Goal: Communication & Community: Ask a question

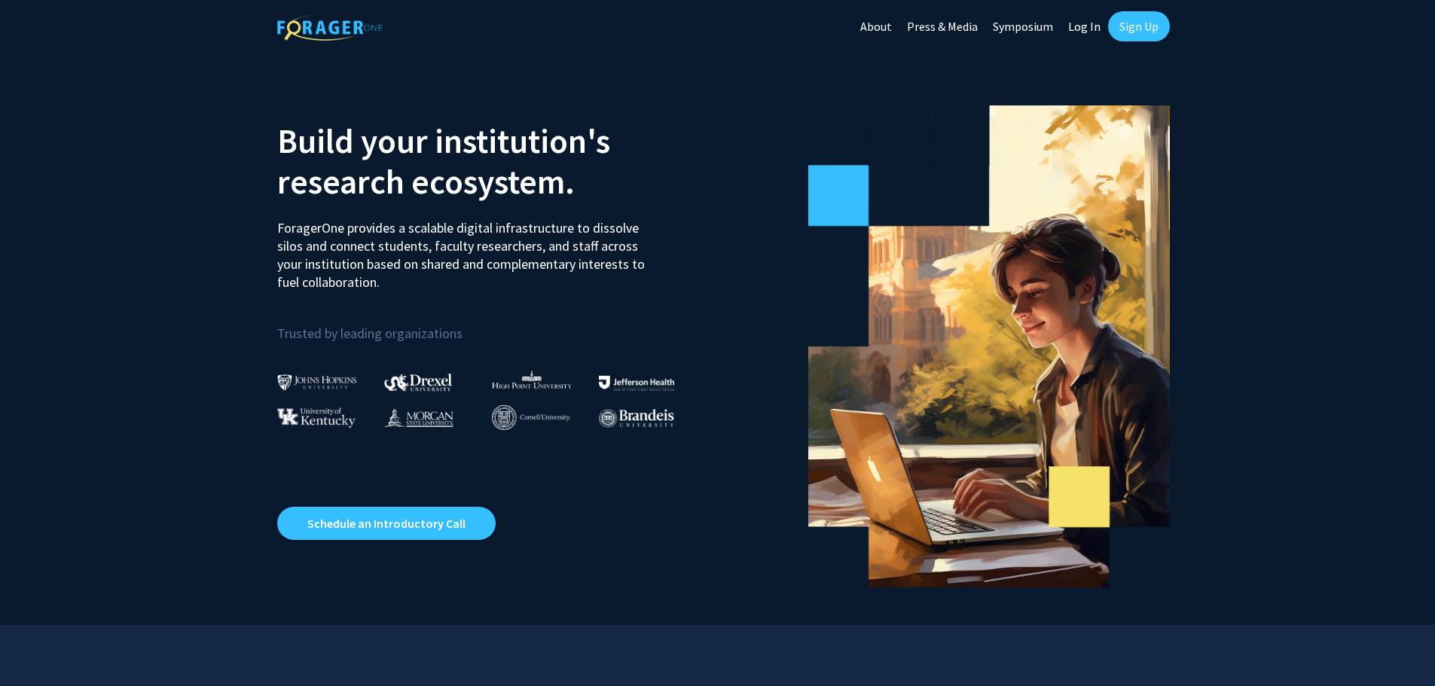
click at [1089, 21] on link "Log In" at bounding box center [1084, 26] width 47 height 53
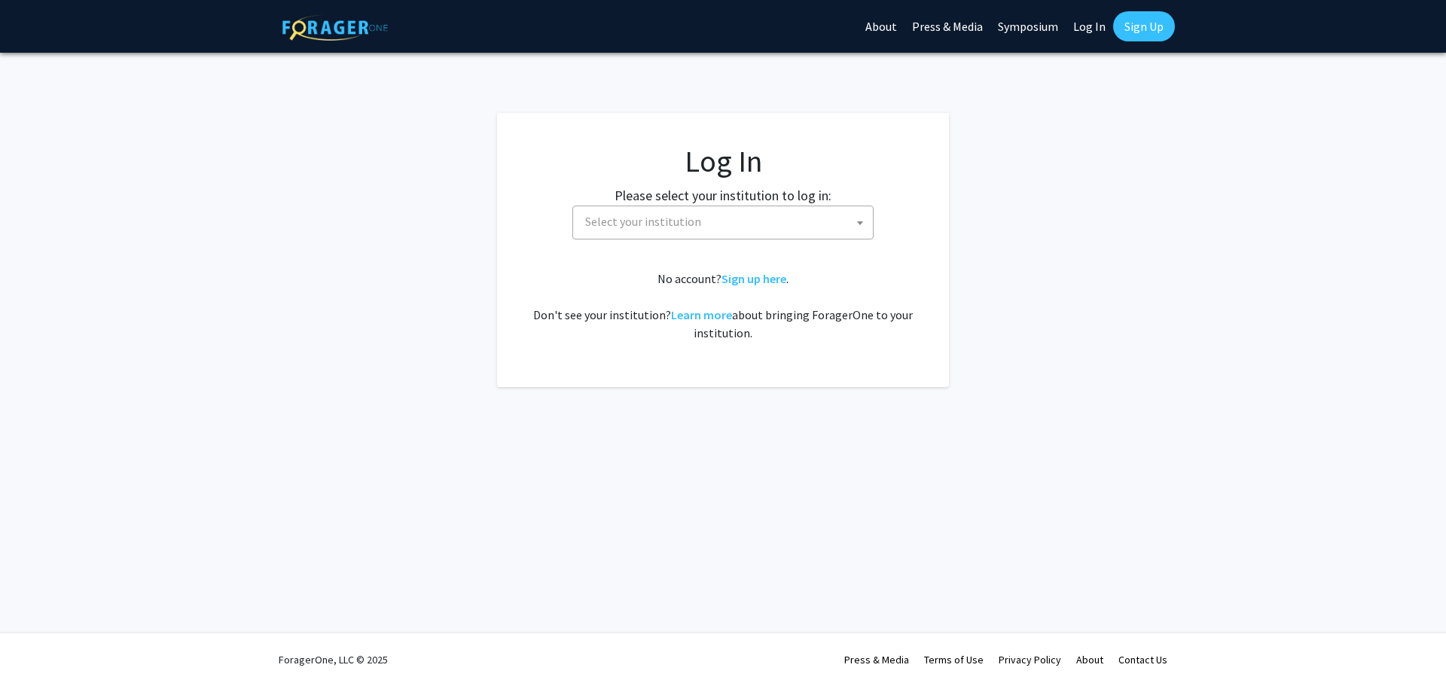
click at [775, 223] on span "Select your institution" at bounding box center [726, 221] width 294 height 31
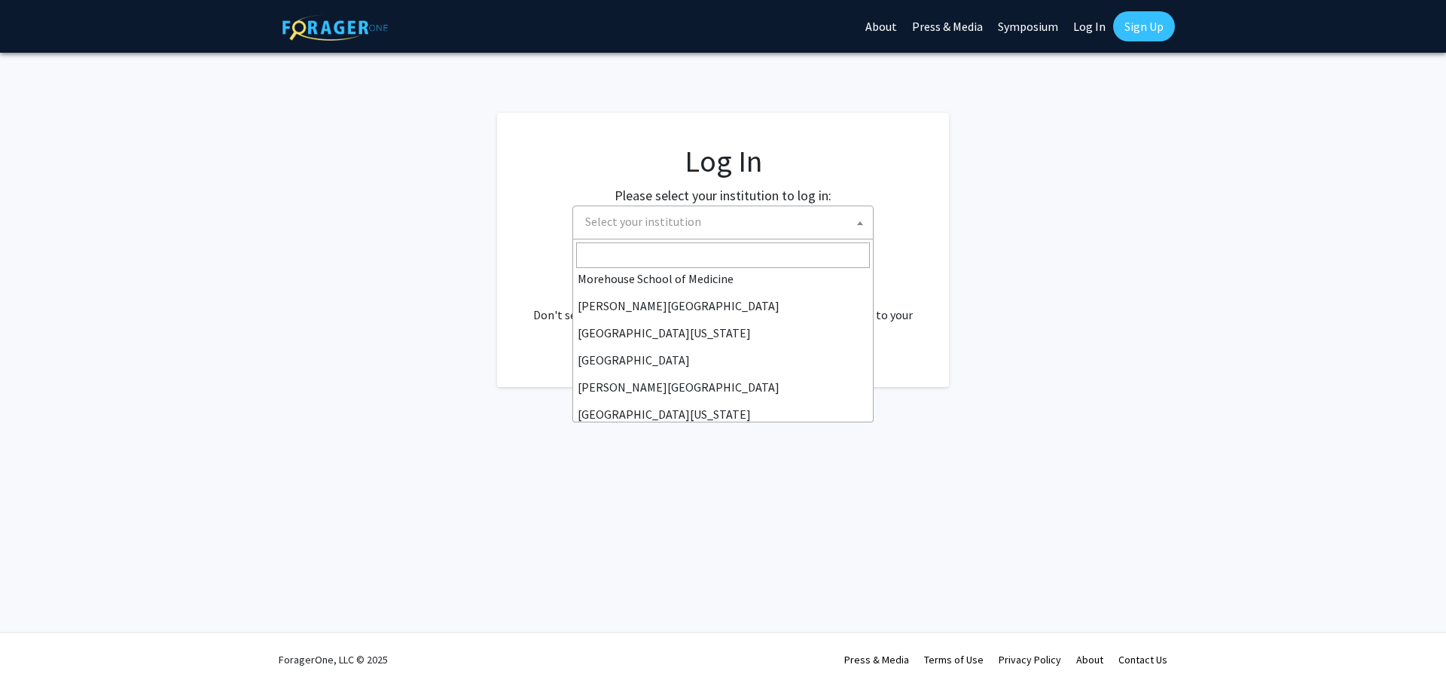
scroll to position [527, 0]
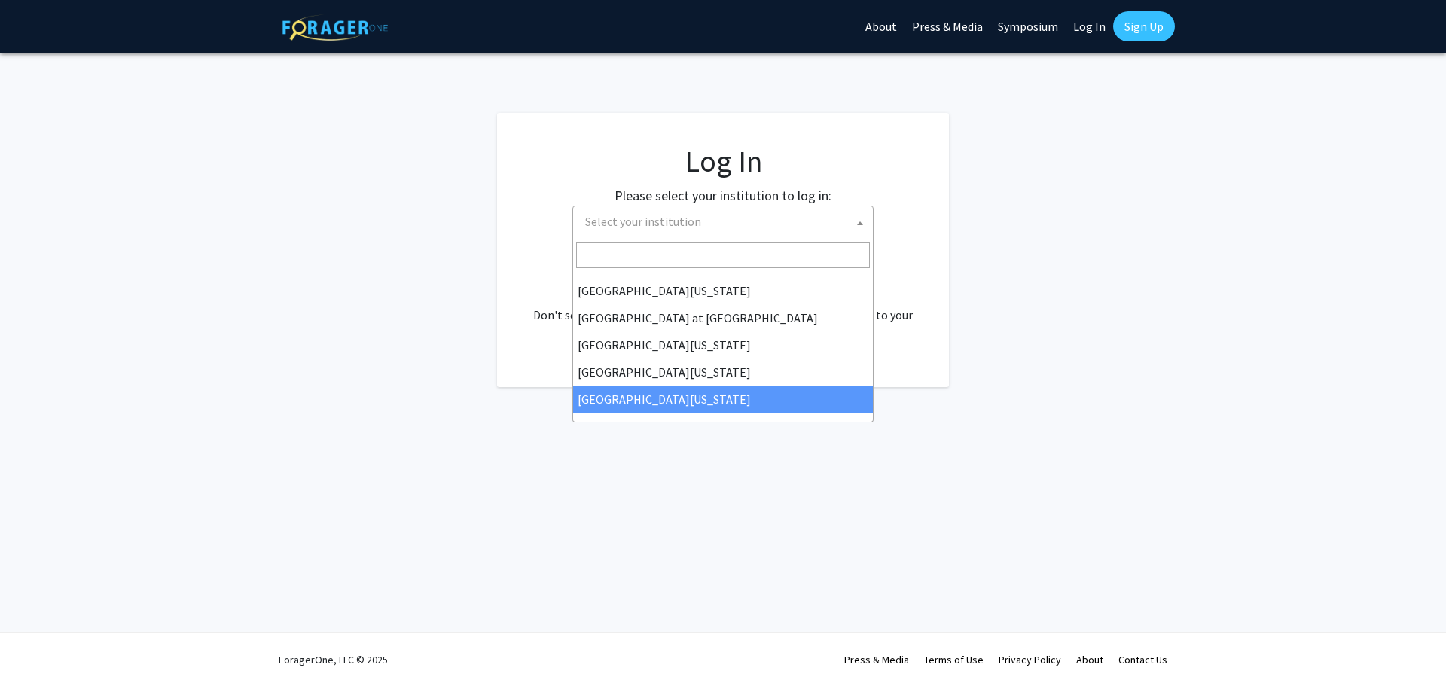
select select "33"
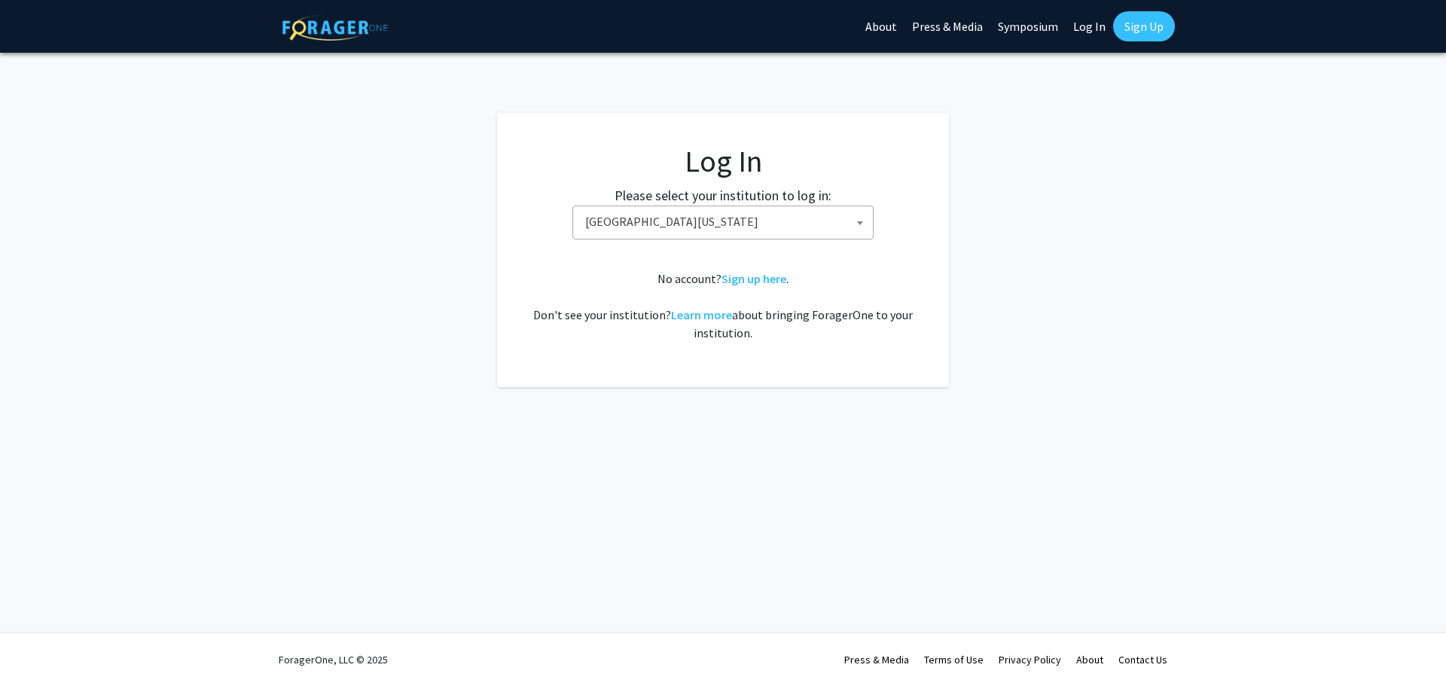
click at [897, 273] on div "No account? Sign up here . Don't see your institution? Learn more about bringin…" at bounding box center [723, 306] width 392 height 72
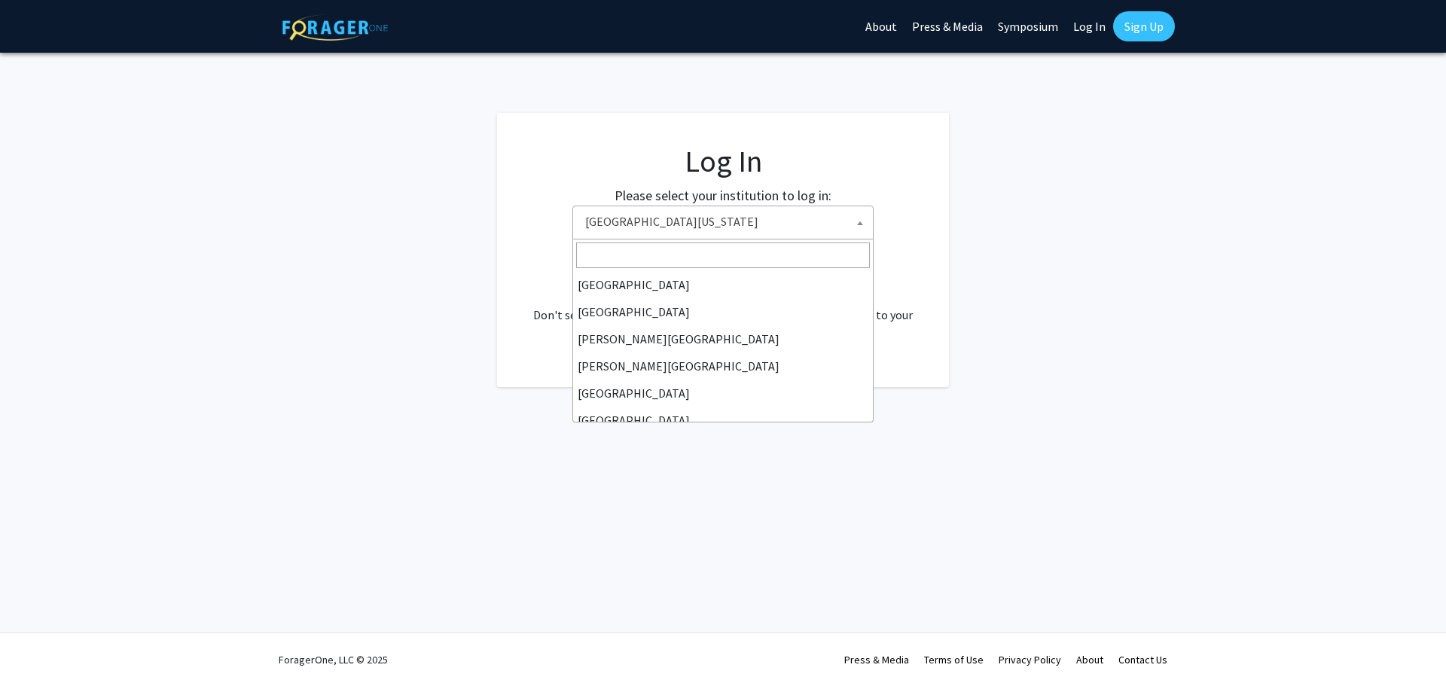
click at [799, 218] on span "[GEOGRAPHIC_DATA][US_STATE]" at bounding box center [726, 221] width 294 height 31
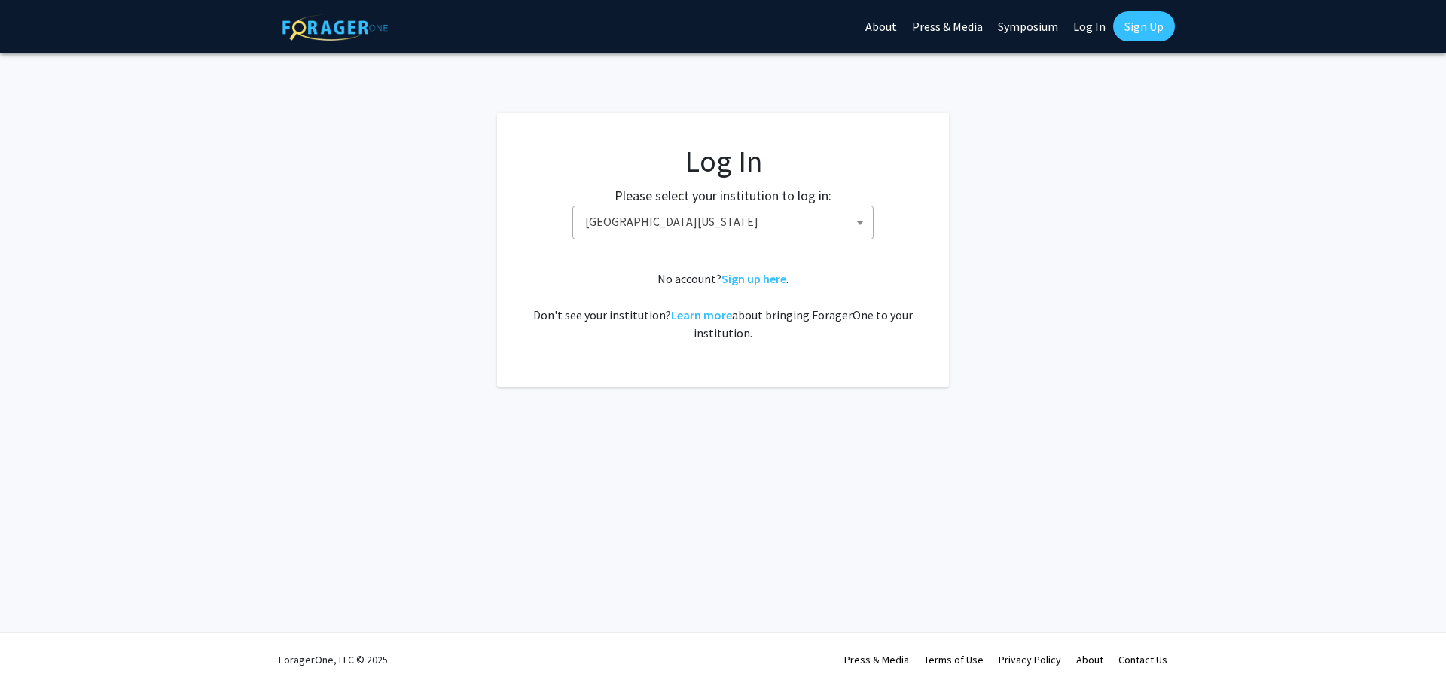
click at [845, 471] on div "Skip navigation About Press & Media Symposium Log In Sign Up Complete your prof…" at bounding box center [723, 343] width 1446 height 686
click at [903, 162] on h1 "Log In" at bounding box center [723, 161] width 392 height 36
click at [837, 336] on div "No account? Sign up here . Don't see your institution? Learn more about bringin…" at bounding box center [723, 306] width 392 height 72
click at [361, 30] on img at bounding box center [335, 27] width 105 height 26
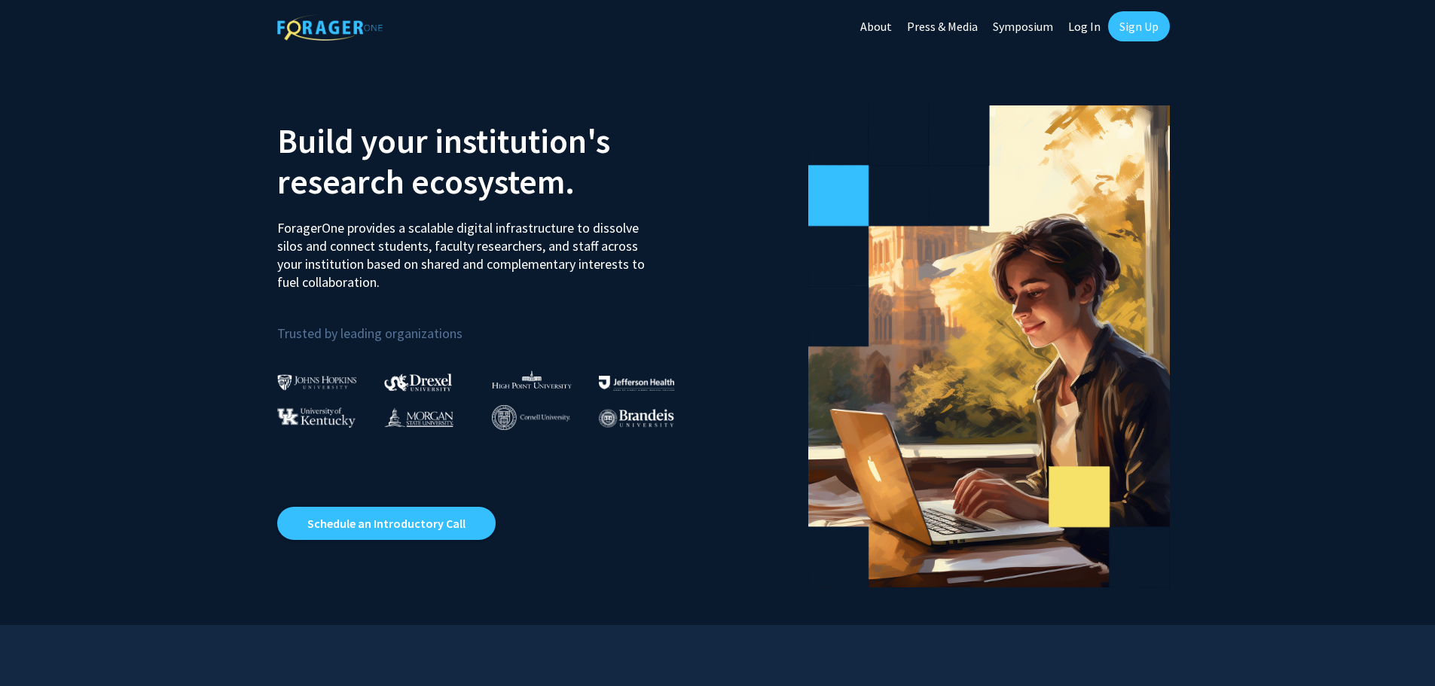
click at [1083, 26] on link "Log In" at bounding box center [1084, 26] width 47 height 53
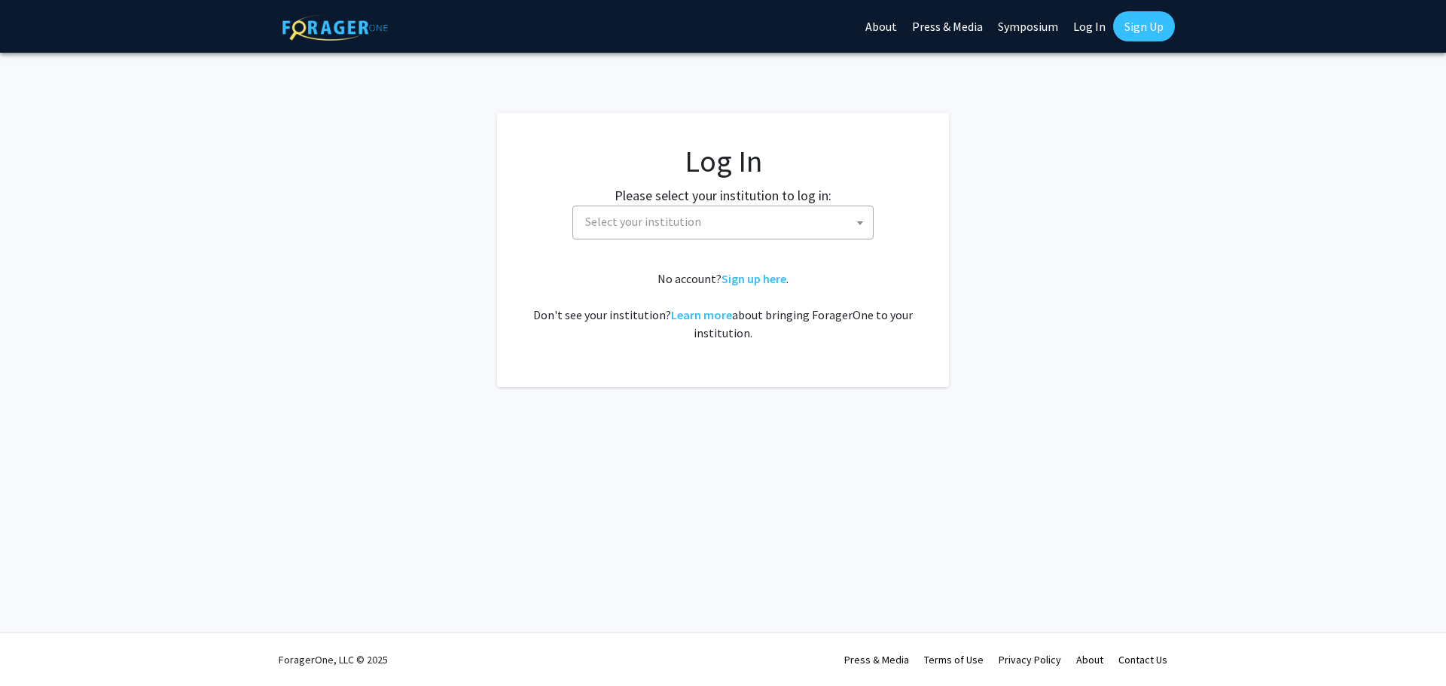
click at [804, 225] on span "Select your institution" at bounding box center [726, 221] width 294 height 31
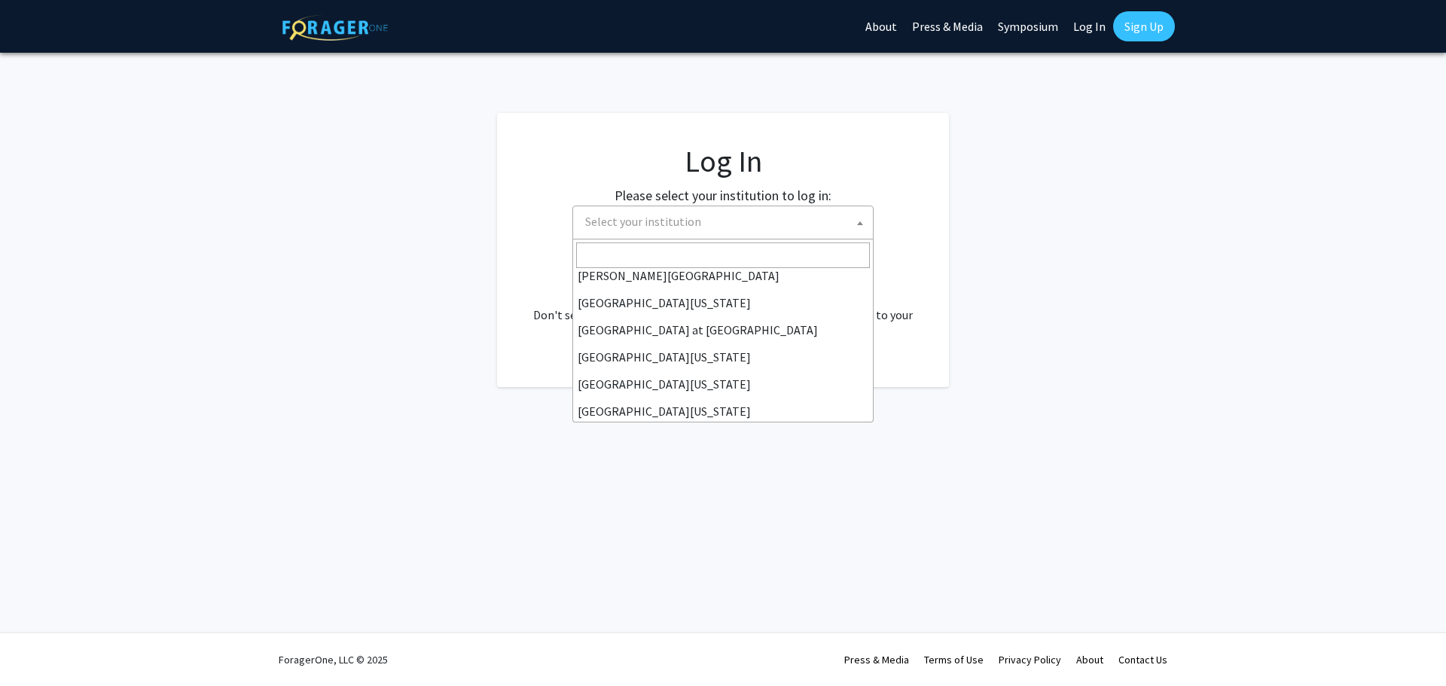
scroll to position [527, 0]
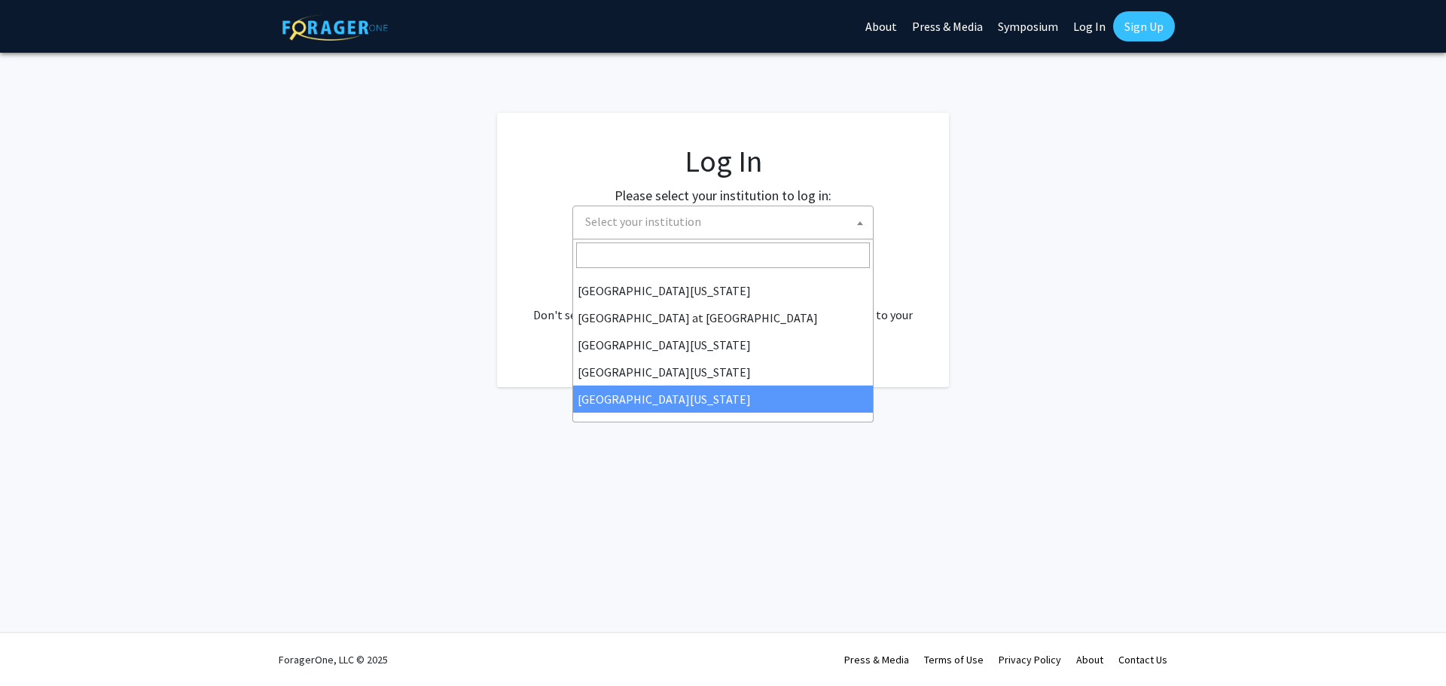
select select "33"
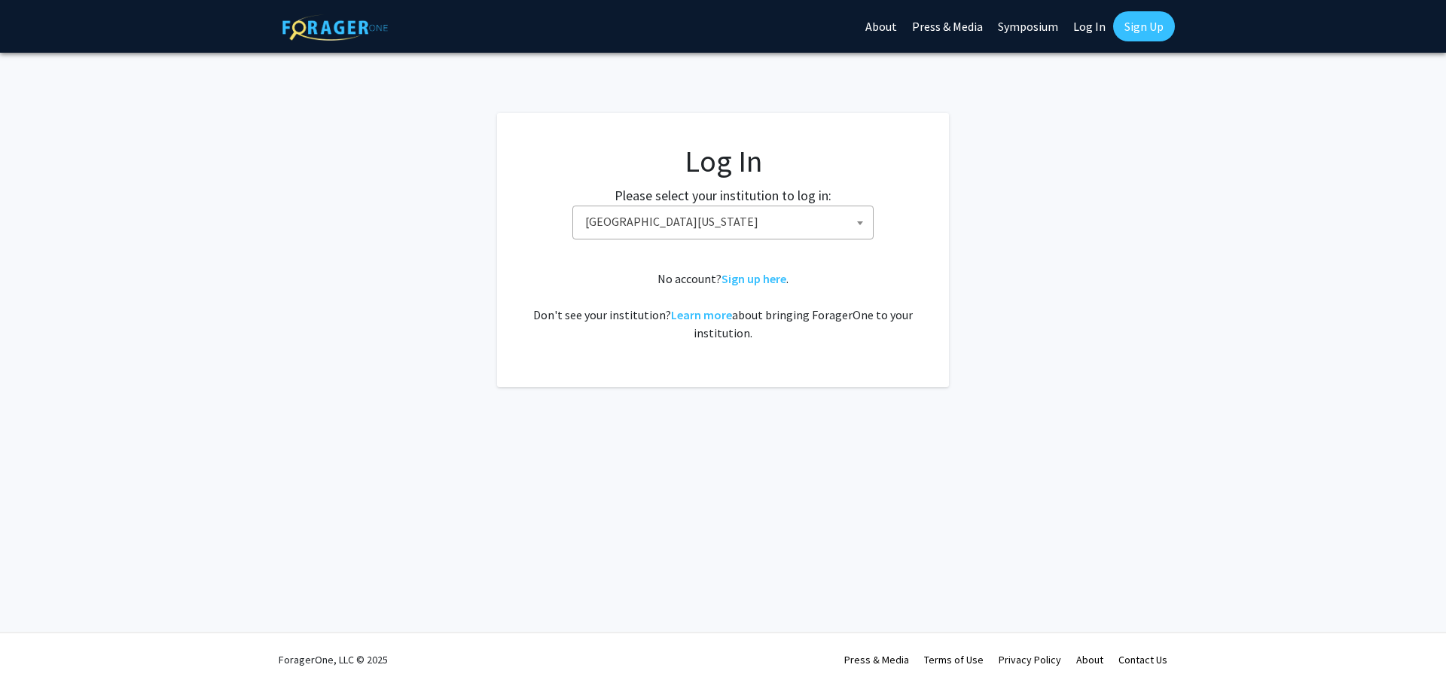
click at [1165, 21] on link "Sign Up" at bounding box center [1144, 26] width 62 height 30
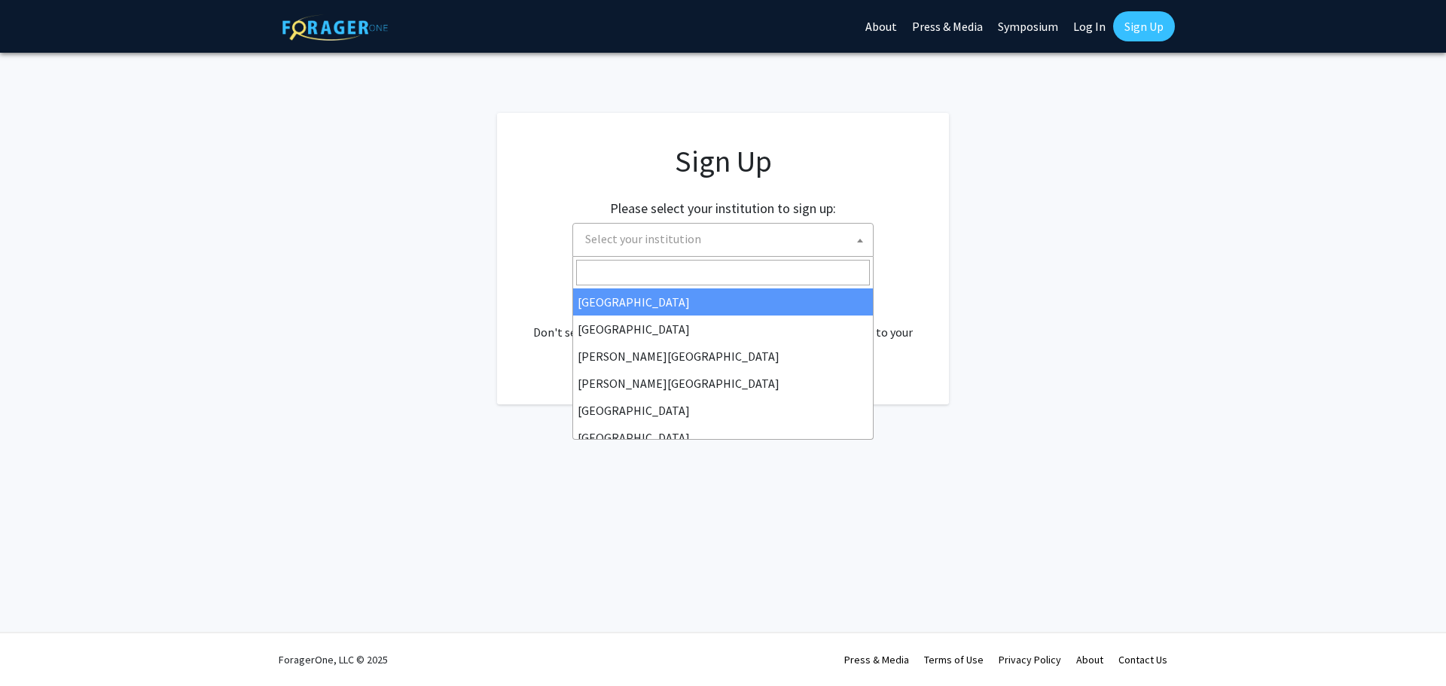
click at [739, 237] on span "Select your institution" at bounding box center [726, 239] width 294 height 31
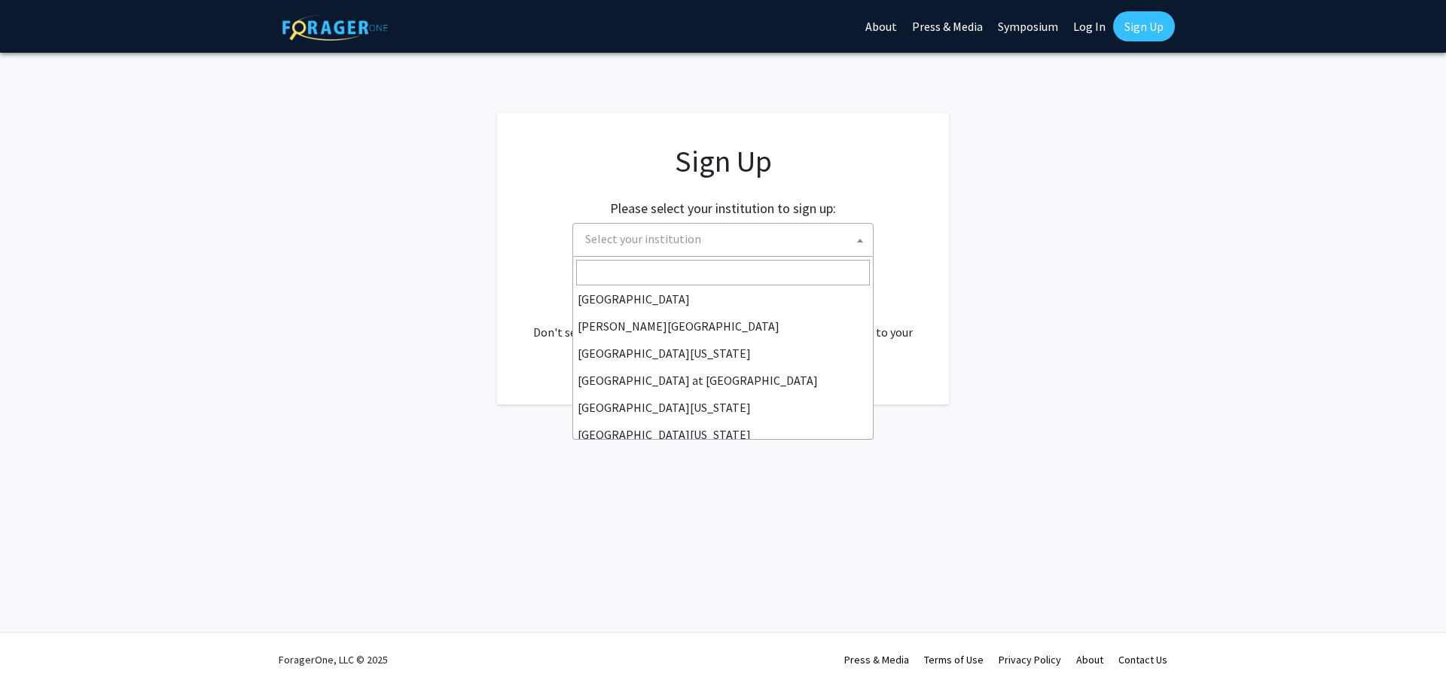
scroll to position [527, 0]
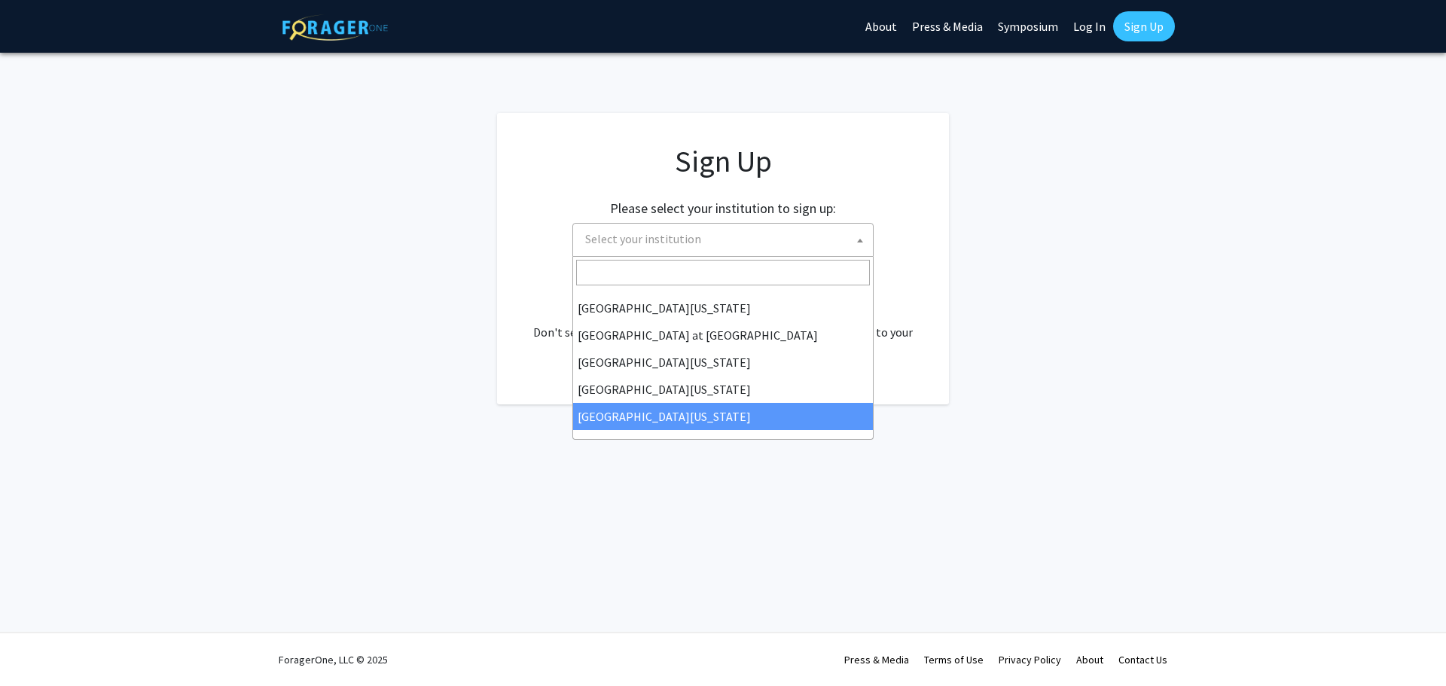
select select "33"
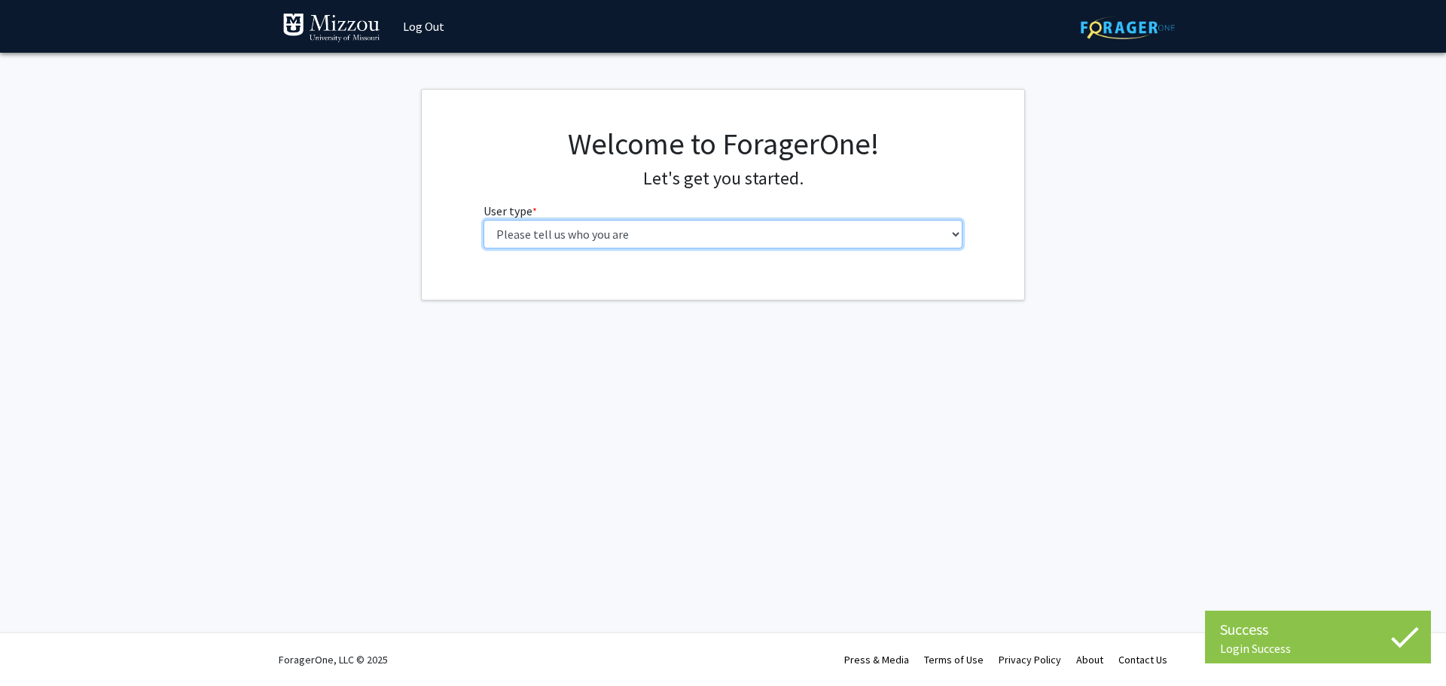
click at [741, 235] on select "Please tell us who you are Undergraduate Student Master's Student Doctoral Cand…" at bounding box center [724, 234] width 480 height 29
select select "1: undergrad"
click at [484, 220] on select "Please tell us who you are Undergraduate Student Master's Student Doctoral Cand…" at bounding box center [724, 234] width 480 height 29
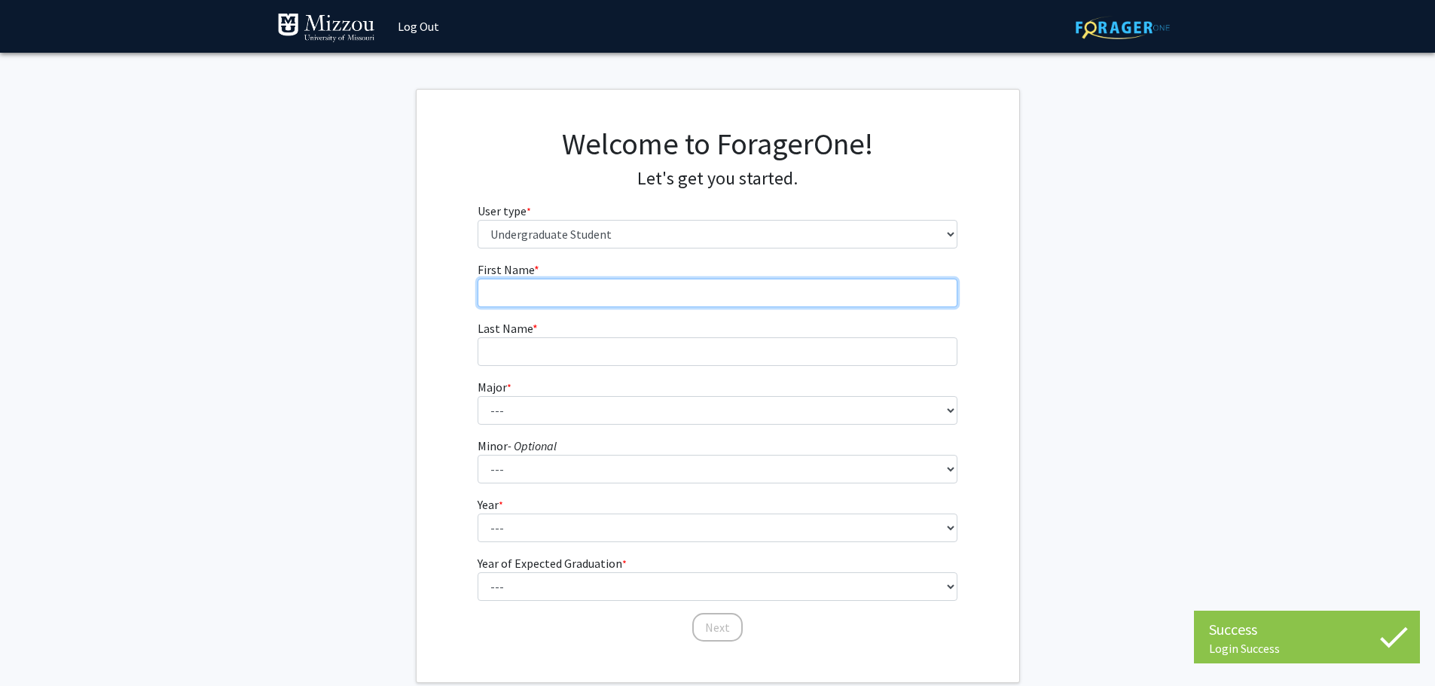
click at [732, 292] on input "First Name * required" at bounding box center [718, 293] width 480 height 29
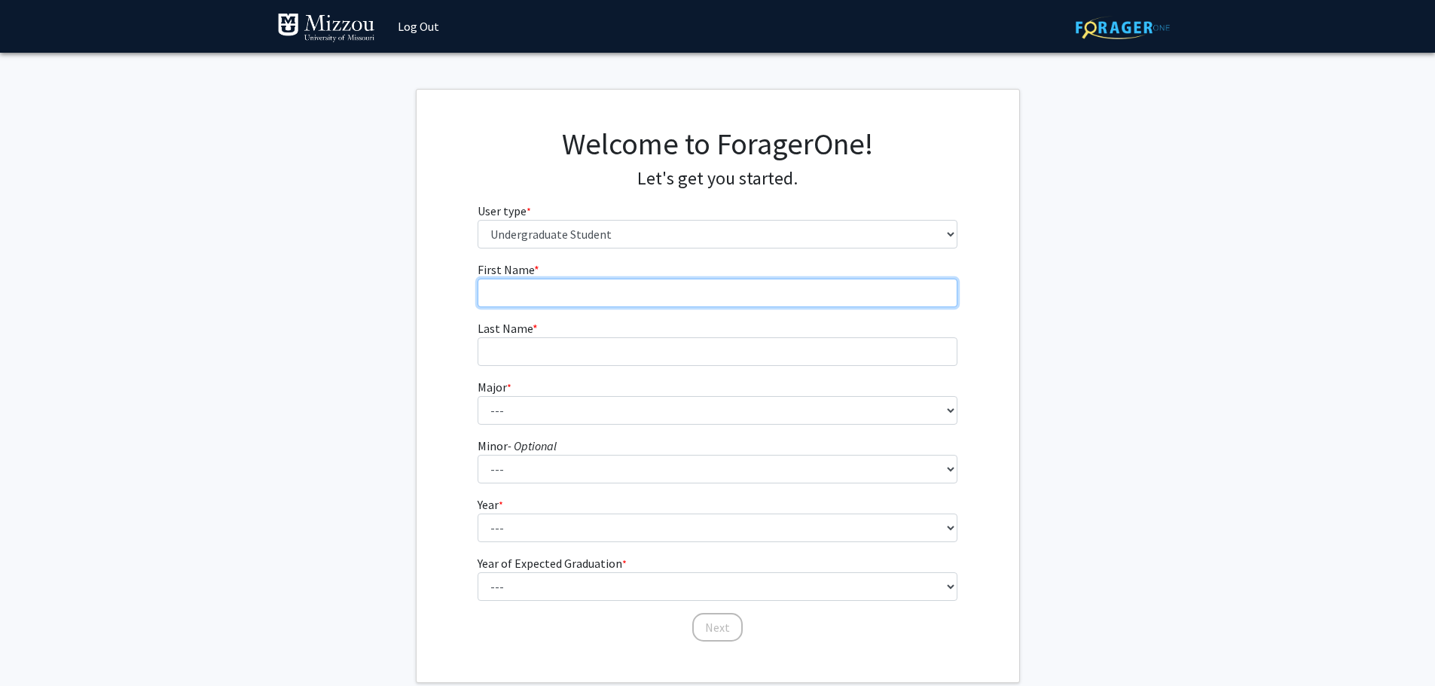
type input "Edward"
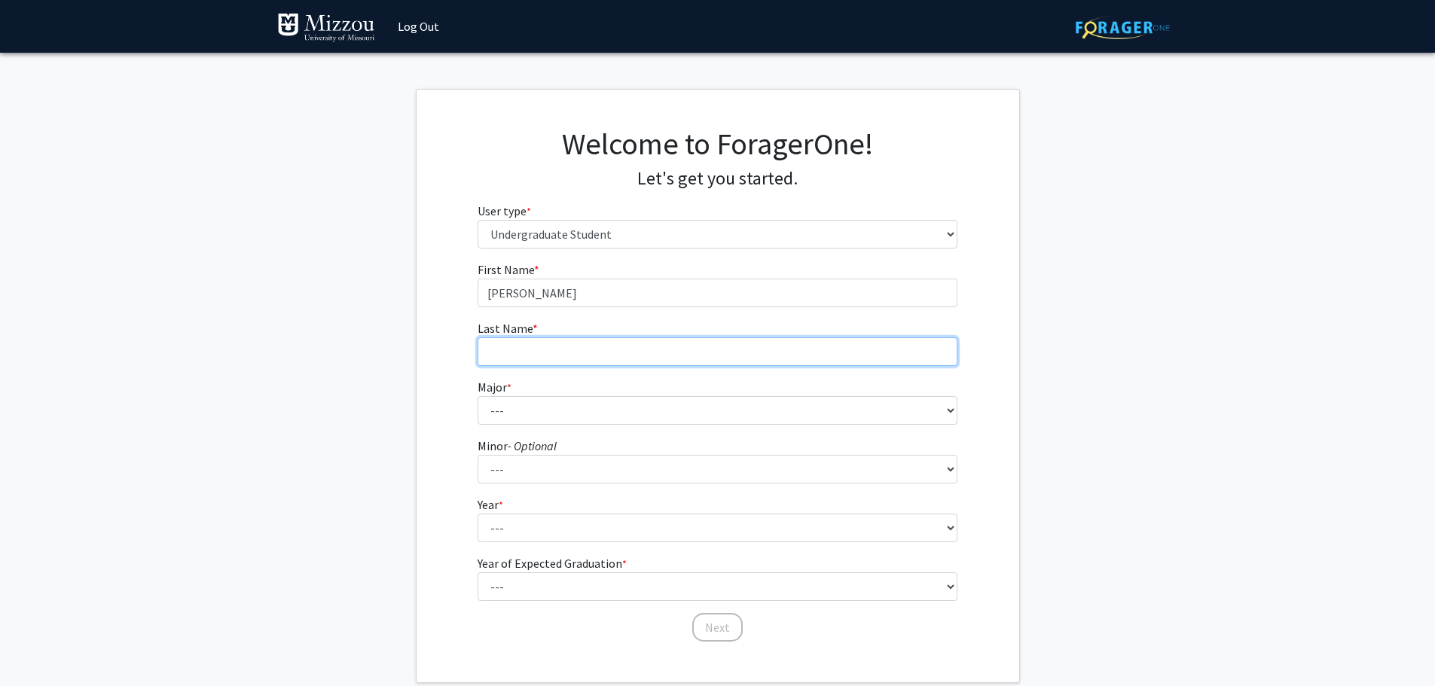
type input "Rivera Nobara"
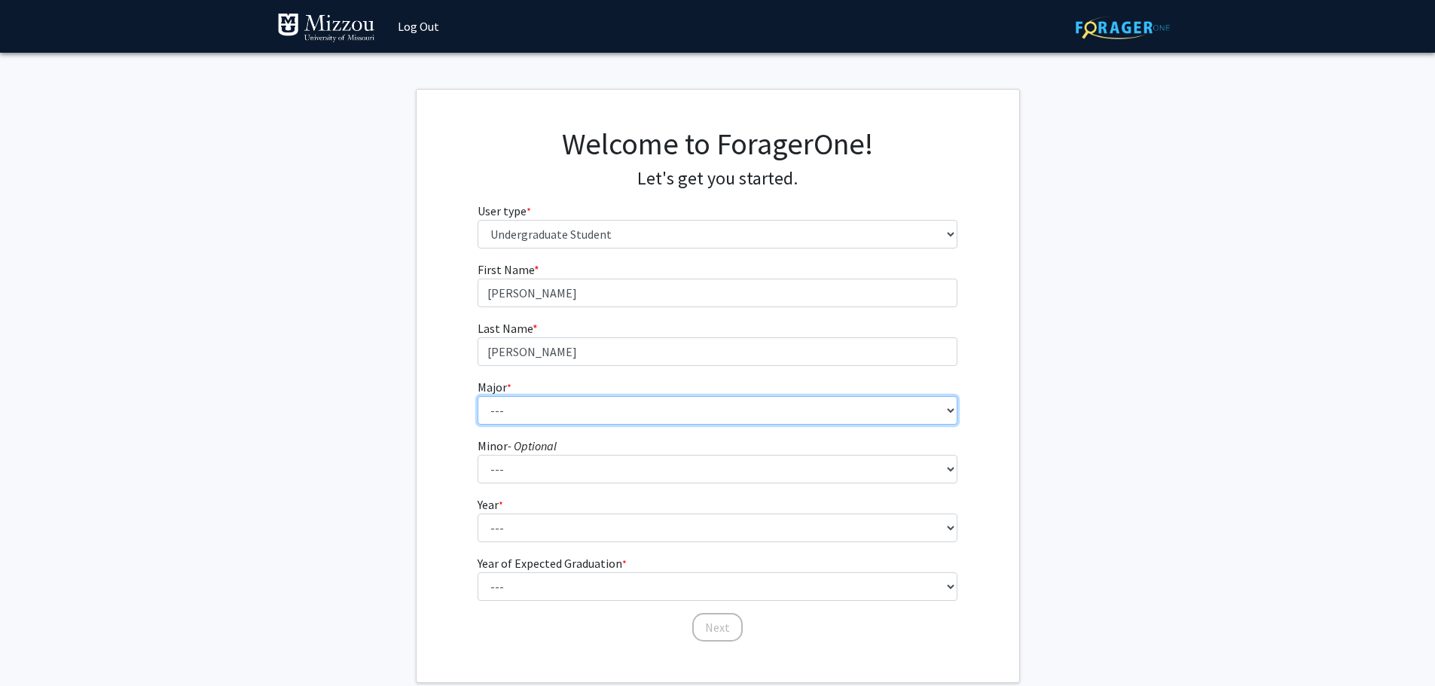
click at [594, 401] on select "--- Agribusiness Management Agricultural Education Agricultural Education: Comm…" at bounding box center [718, 410] width 480 height 29
select select "135: 2628"
click at [478, 396] on select "--- Agribusiness Management Agricultural Education Agricultural Education: Comm…" at bounding box center [718, 410] width 480 height 29
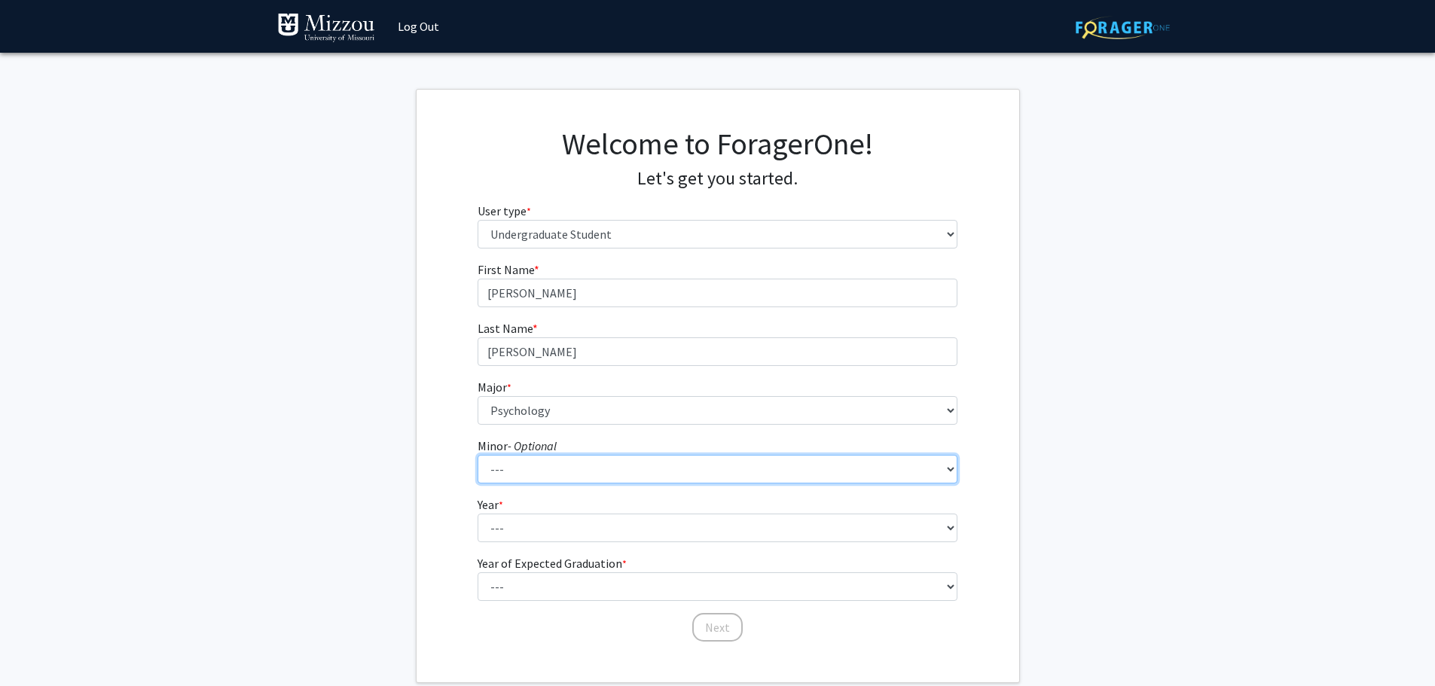
drag, startPoint x: 518, startPoint y: 460, endPoint x: 521, endPoint y: 514, distance: 53.6
click at [518, 460] on select "--- Accountancy Aerospace Engineering Aerospace Studies Agribusiness Management…" at bounding box center [718, 469] width 480 height 29
click at [530, 472] on select "--- Accountancy Aerospace Engineering Aerospace Studies Agribusiness Management…" at bounding box center [718, 469] width 480 height 29
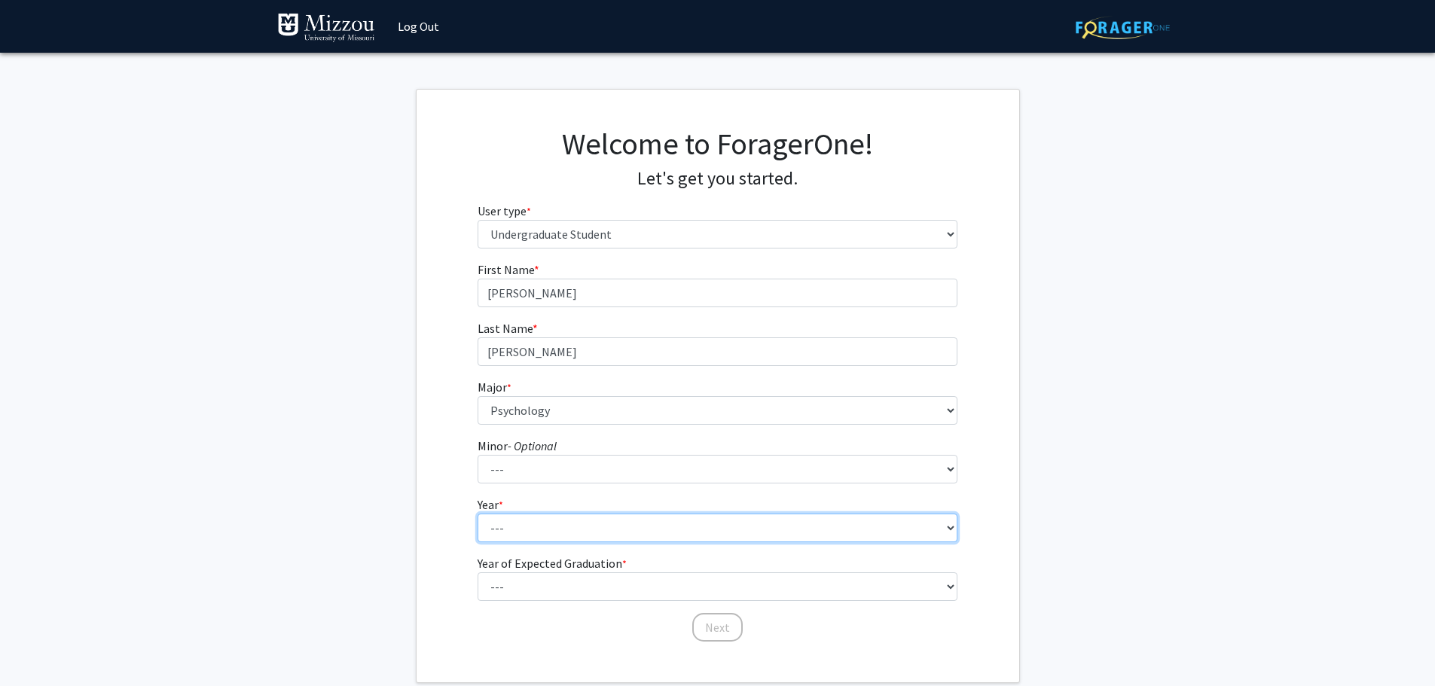
click at [526, 527] on select "--- First-year Sophomore Junior Senior Postbaccalaureate Certificate" at bounding box center [718, 528] width 480 height 29
select select "4: senior"
click at [478, 514] on select "--- First-year Sophomore Junior Senior Postbaccalaureate Certificate" at bounding box center [718, 528] width 480 height 29
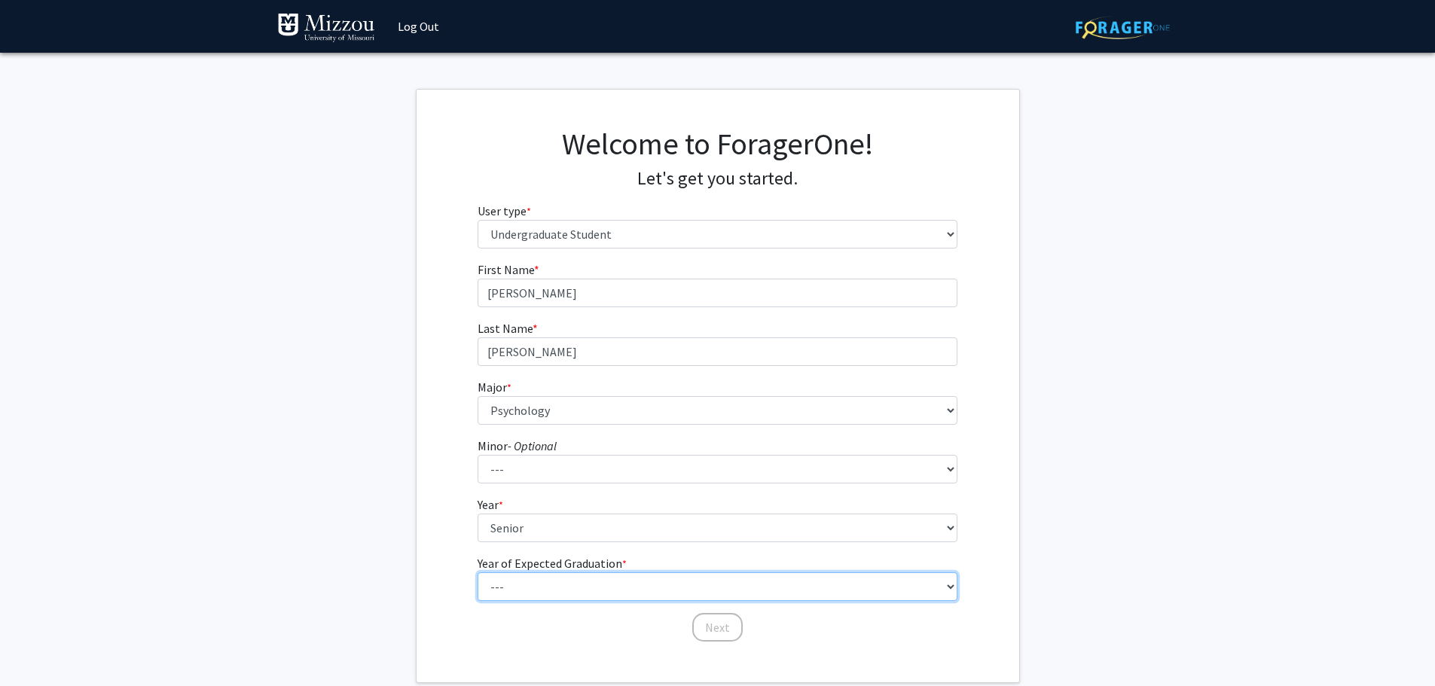
click at [552, 582] on select "--- 2025 2026 2027 2028 2029 2030 2031 2032 2033 2034" at bounding box center [718, 587] width 480 height 29
select select "2: 2026"
click at [478, 573] on select "--- 2025 2026 2027 2028 2029 2030 2031 2032 2033 2034" at bounding box center [718, 587] width 480 height 29
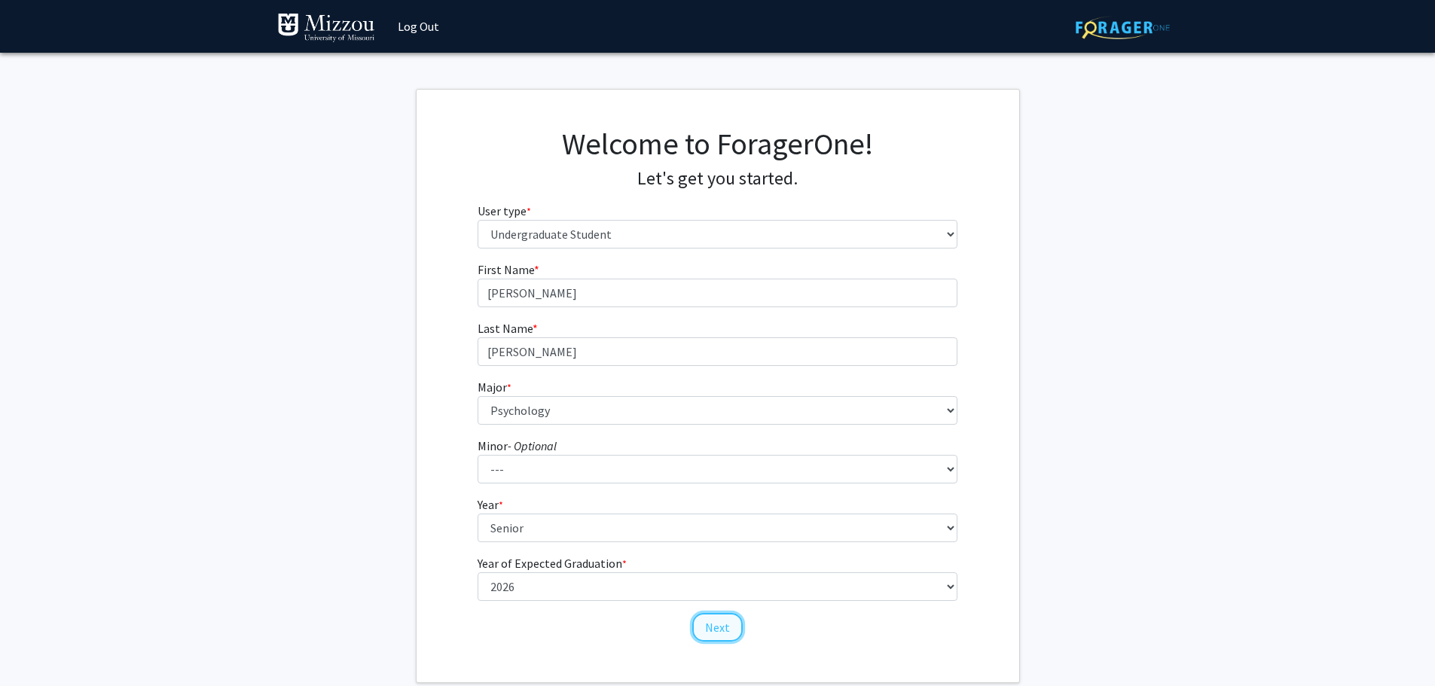
click at [720, 625] on button "Next" at bounding box center [717, 627] width 50 height 29
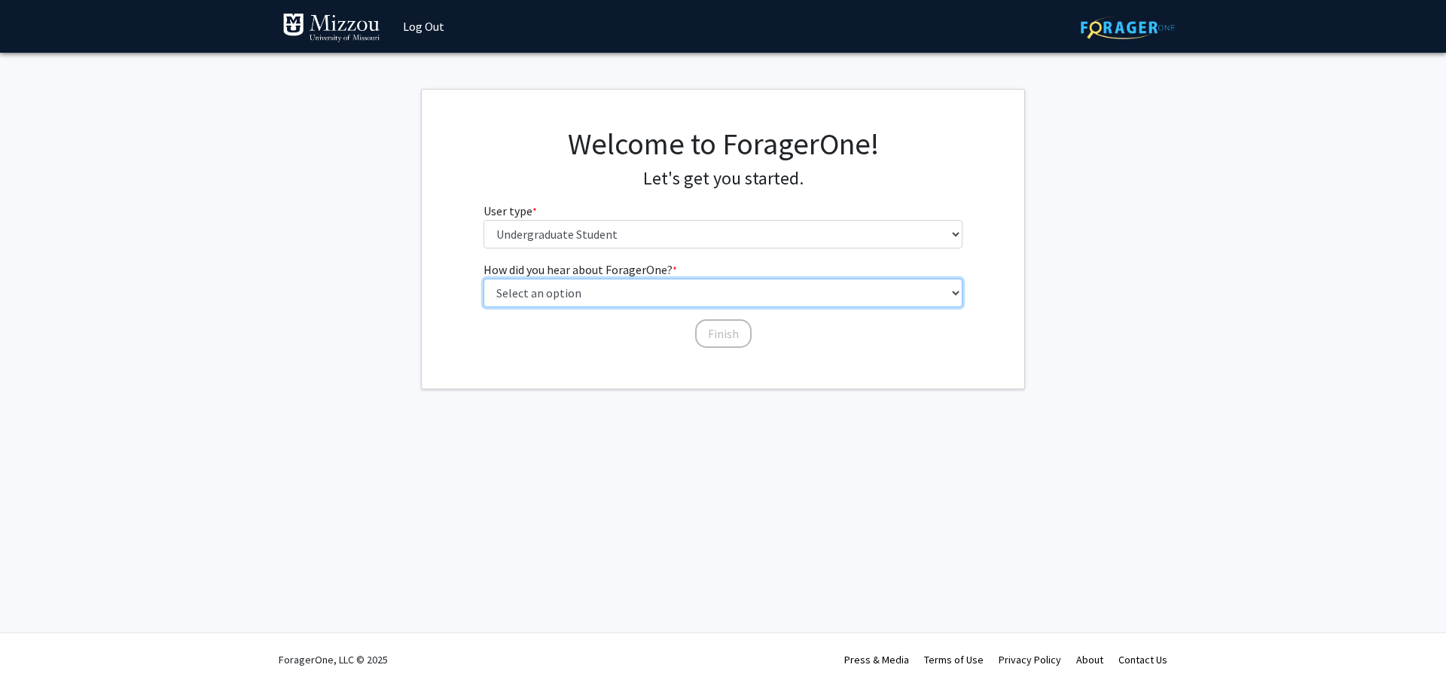
click at [622, 293] on select "Select an option Peer/student recommendation Faculty/staff recommendation Unive…" at bounding box center [724, 293] width 480 height 29
select select "2: faculty_recommendation"
click at [484, 279] on select "Select an option Peer/student recommendation Faculty/staff recommendation Unive…" at bounding box center [724, 293] width 480 height 29
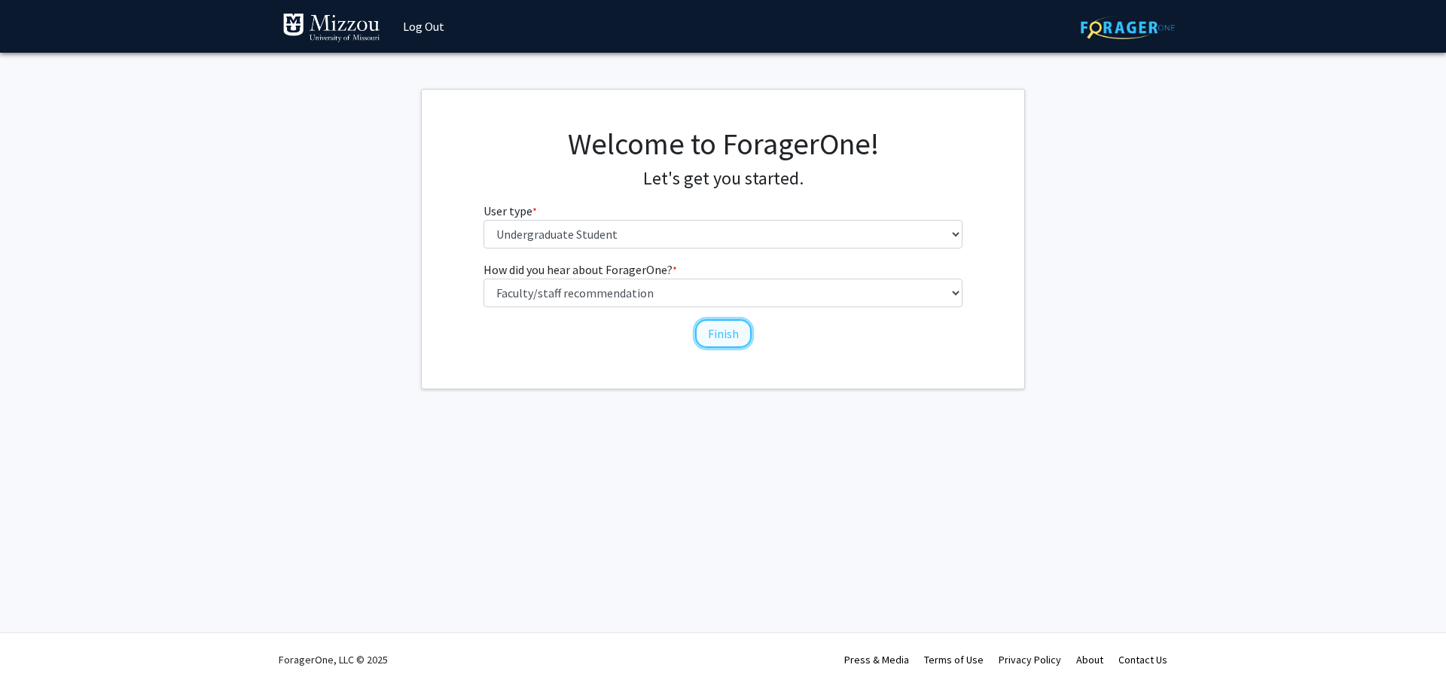
click at [722, 335] on button "Finish" at bounding box center [723, 333] width 57 height 29
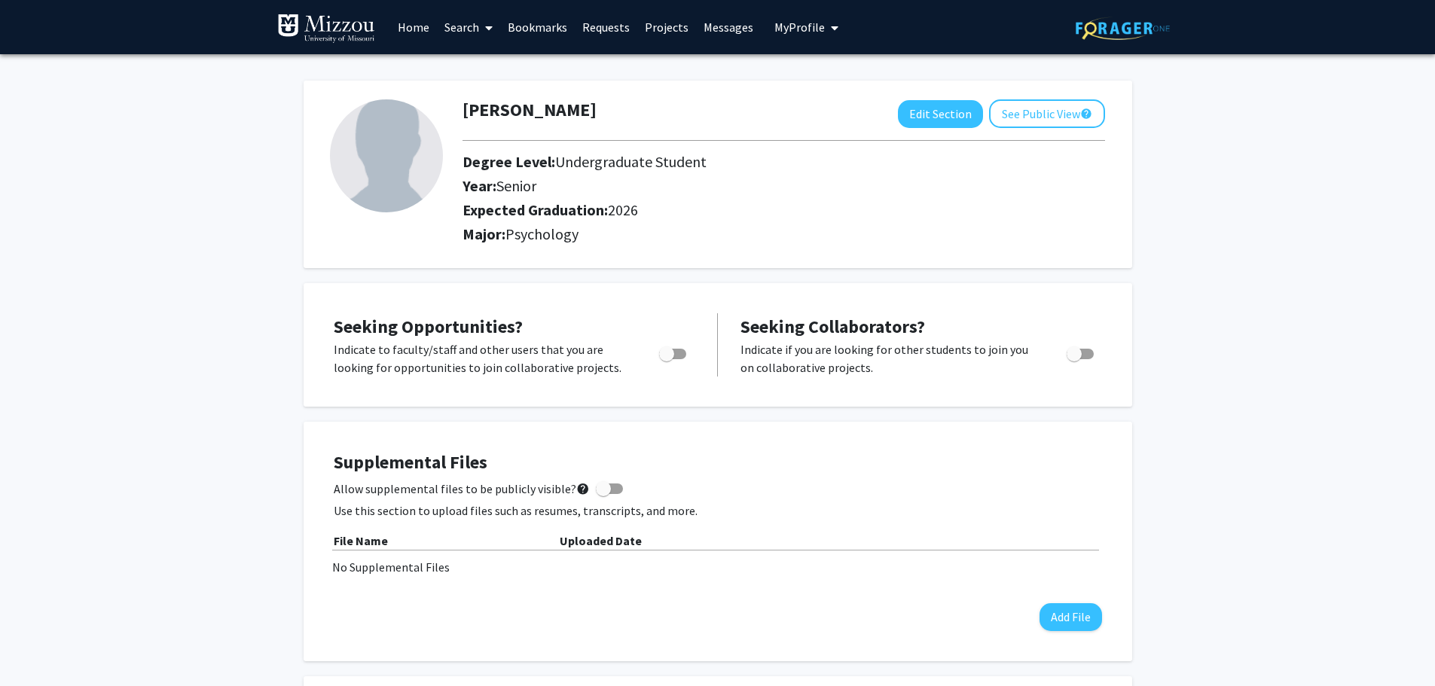
click at [460, 28] on link "Search" at bounding box center [468, 27] width 63 height 53
click at [478, 66] on span "Faculty/Staff" at bounding box center [492, 69] width 111 height 30
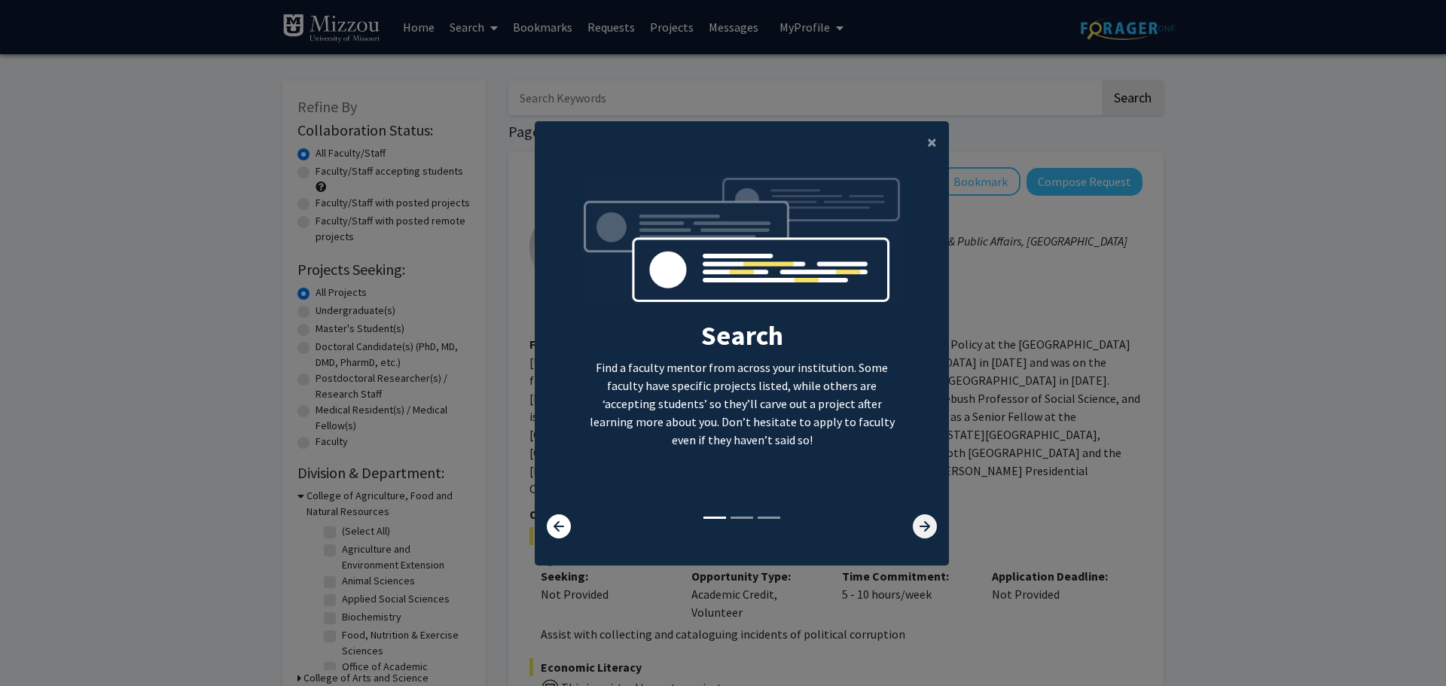
click at [913, 528] on icon at bounding box center [925, 527] width 24 height 24
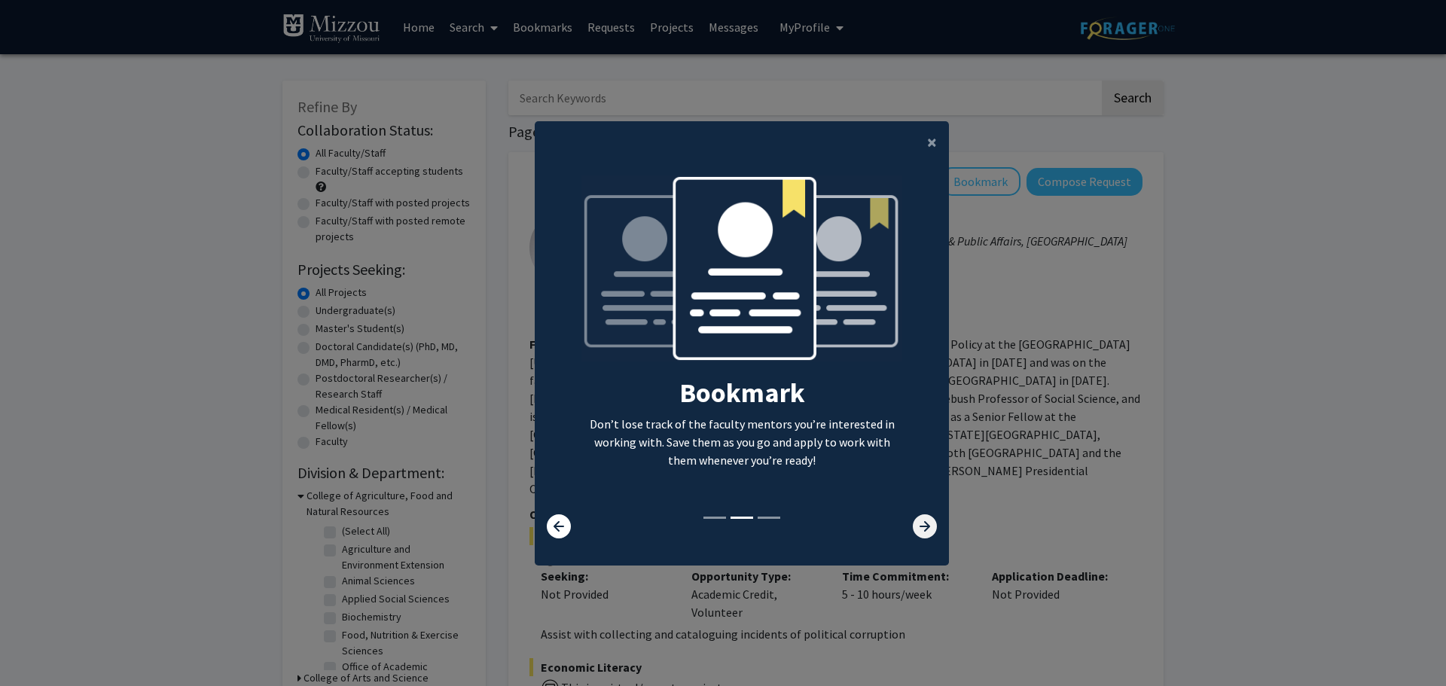
click at [913, 528] on icon at bounding box center [925, 527] width 24 height 24
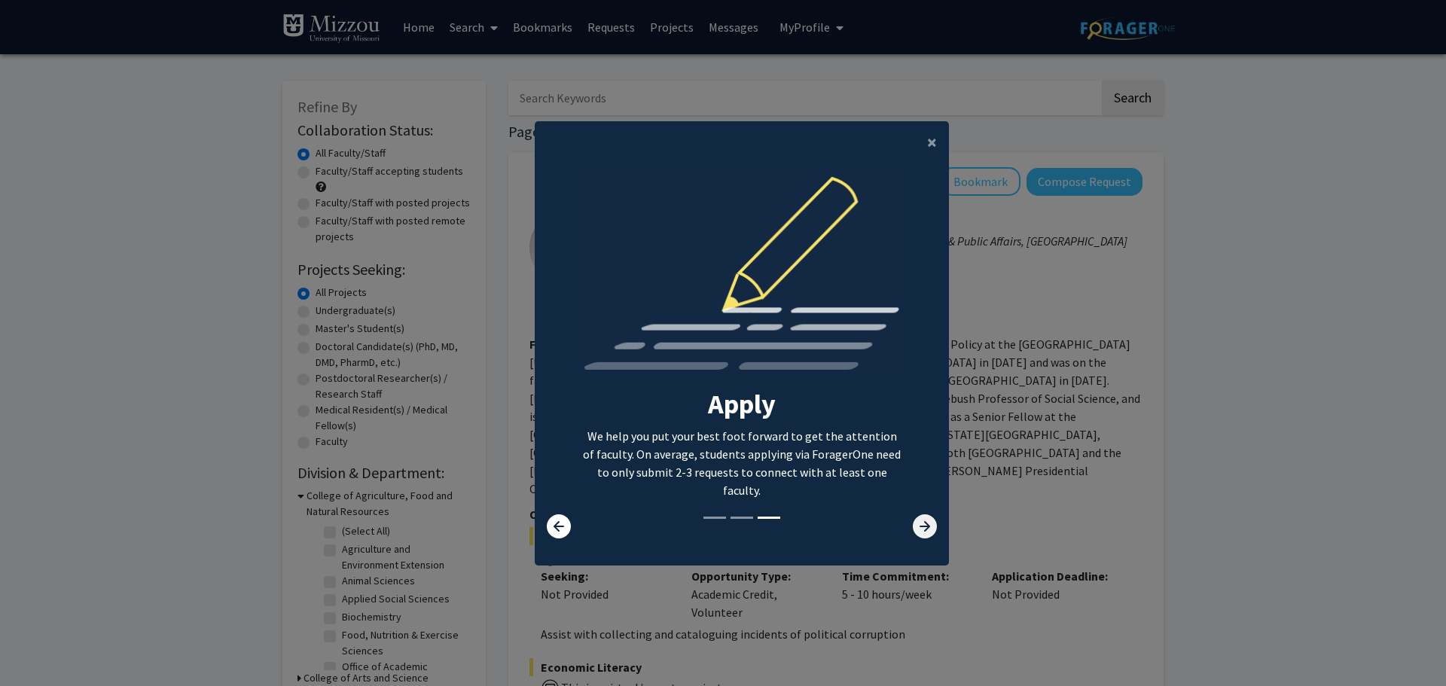
click at [913, 528] on icon at bounding box center [925, 527] width 24 height 24
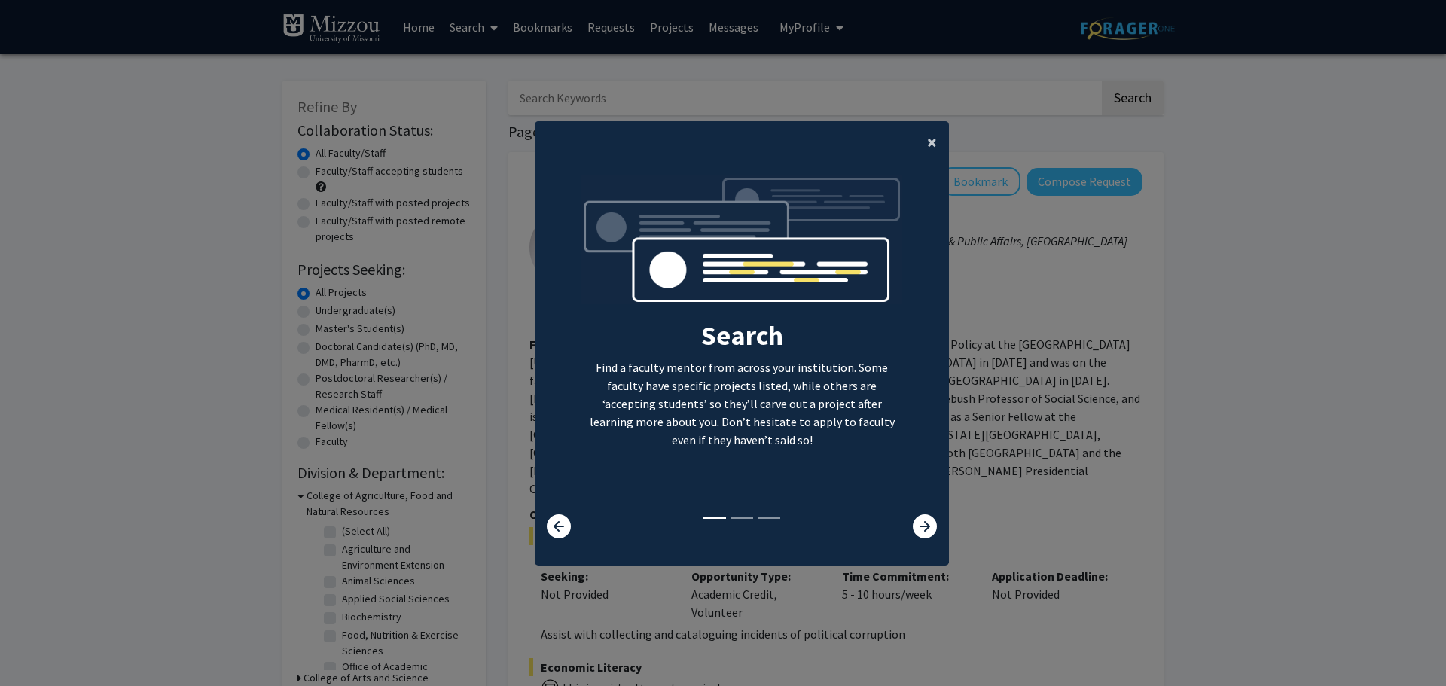
click at [927, 139] on span "×" at bounding box center [932, 141] width 10 height 23
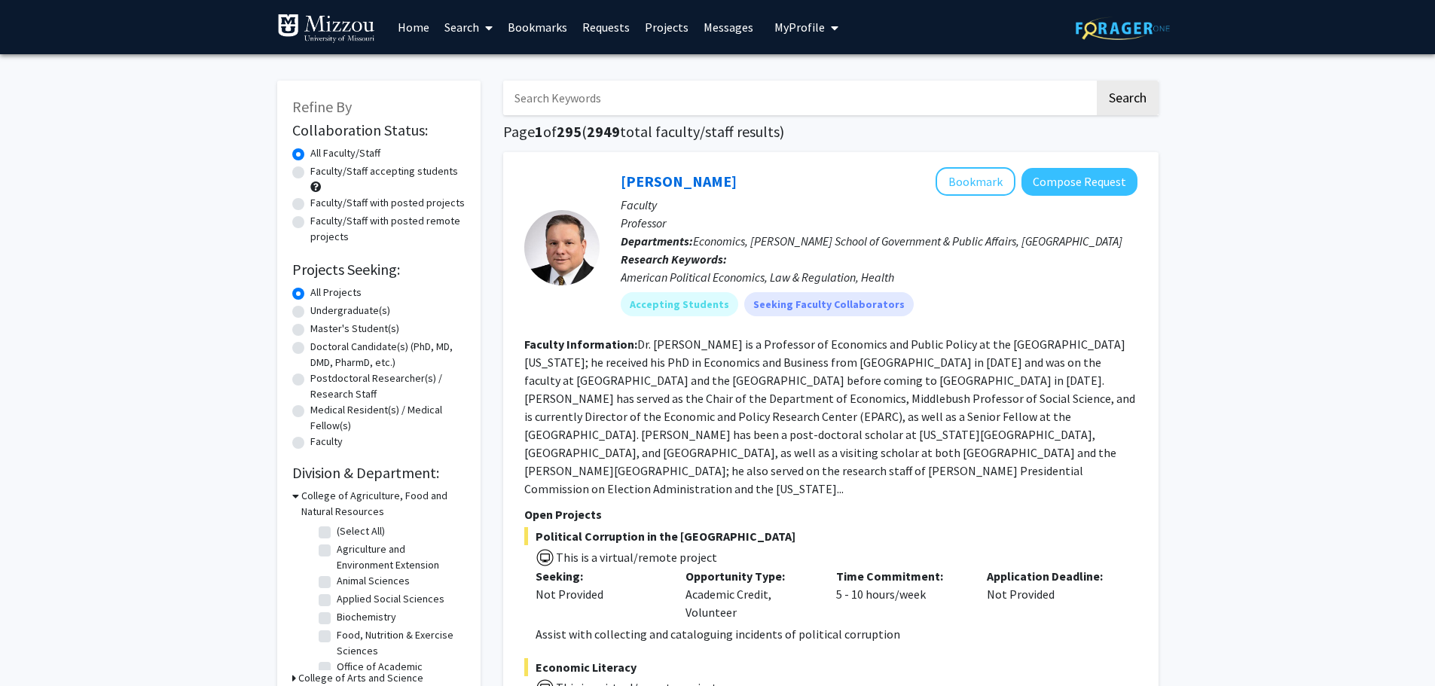
click at [606, 100] on input "Search Keywords" at bounding box center [798, 98] width 591 height 35
type input "ellis-kalton"
click at [1097, 81] on button "Search" at bounding box center [1128, 98] width 62 height 35
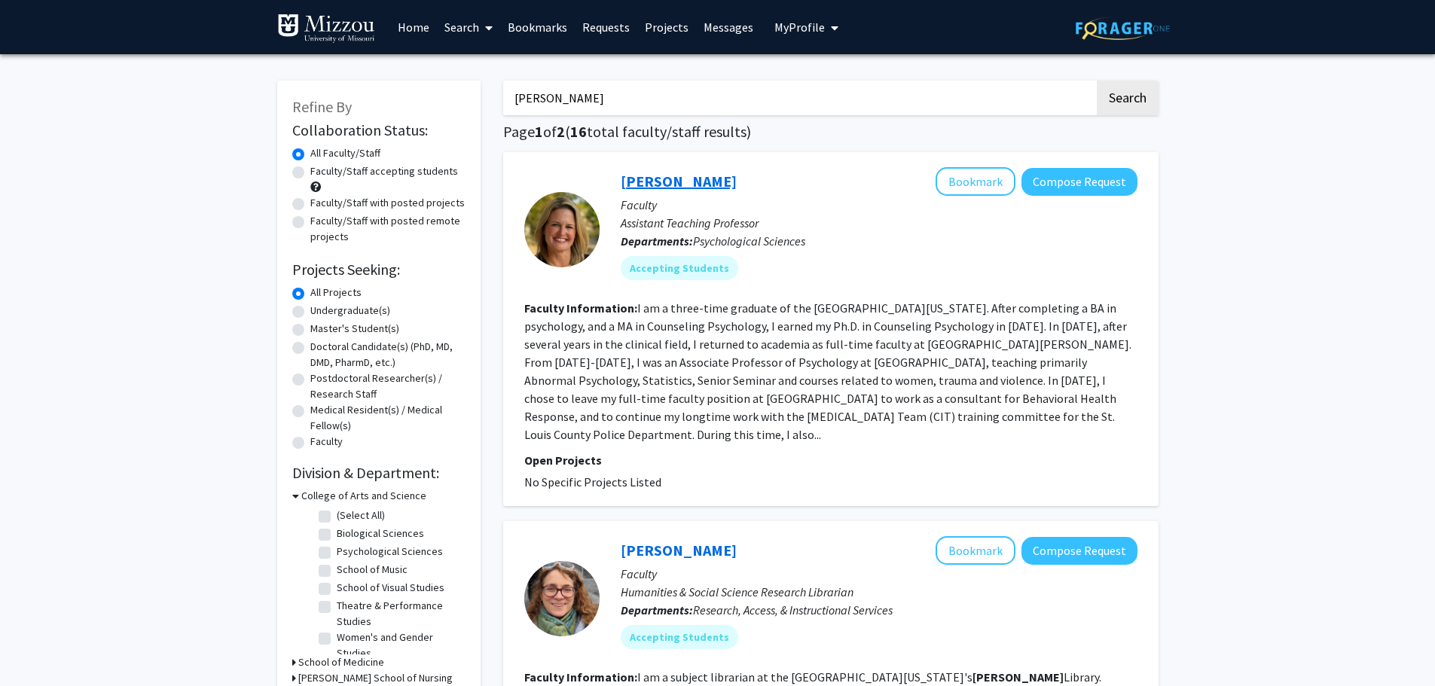
click at [732, 177] on link "Carrie Ellis-Kalton" at bounding box center [679, 181] width 116 height 19
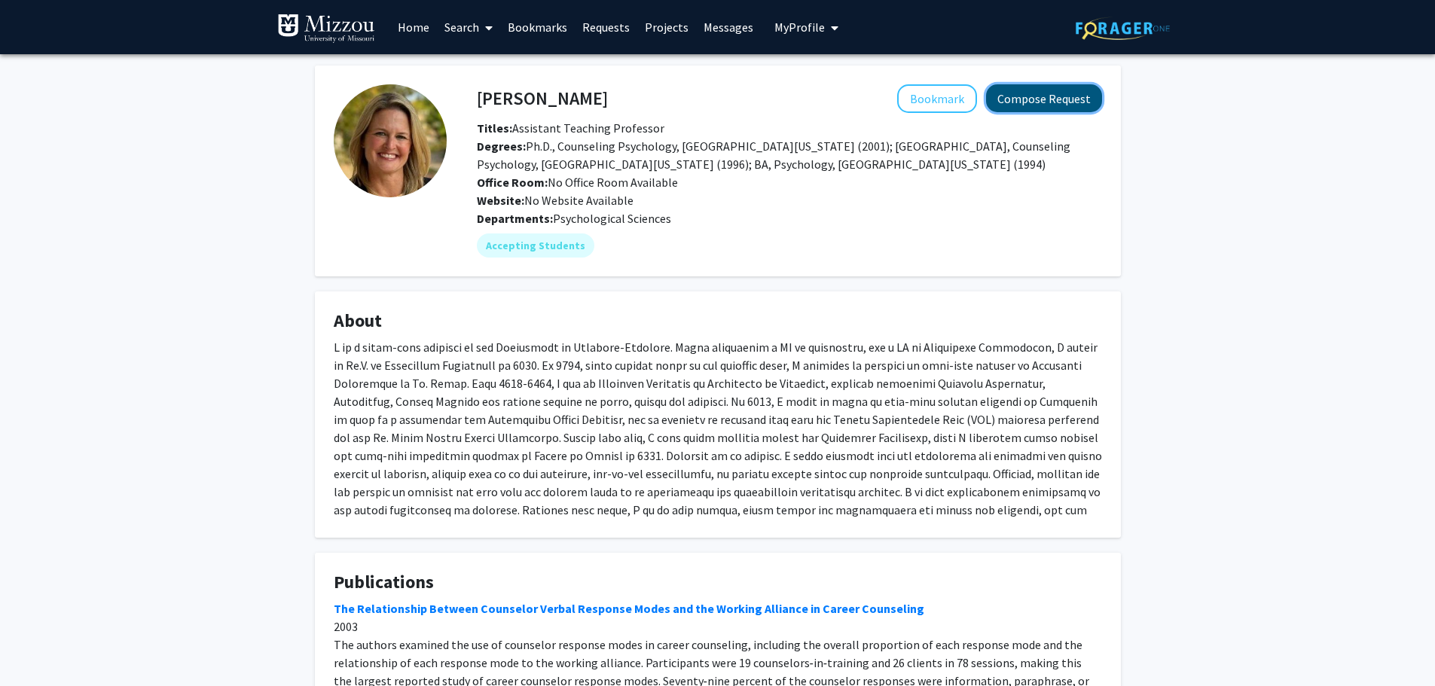
click at [1058, 105] on button "Compose Request" at bounding box center [1044, 98] width 116 height 28
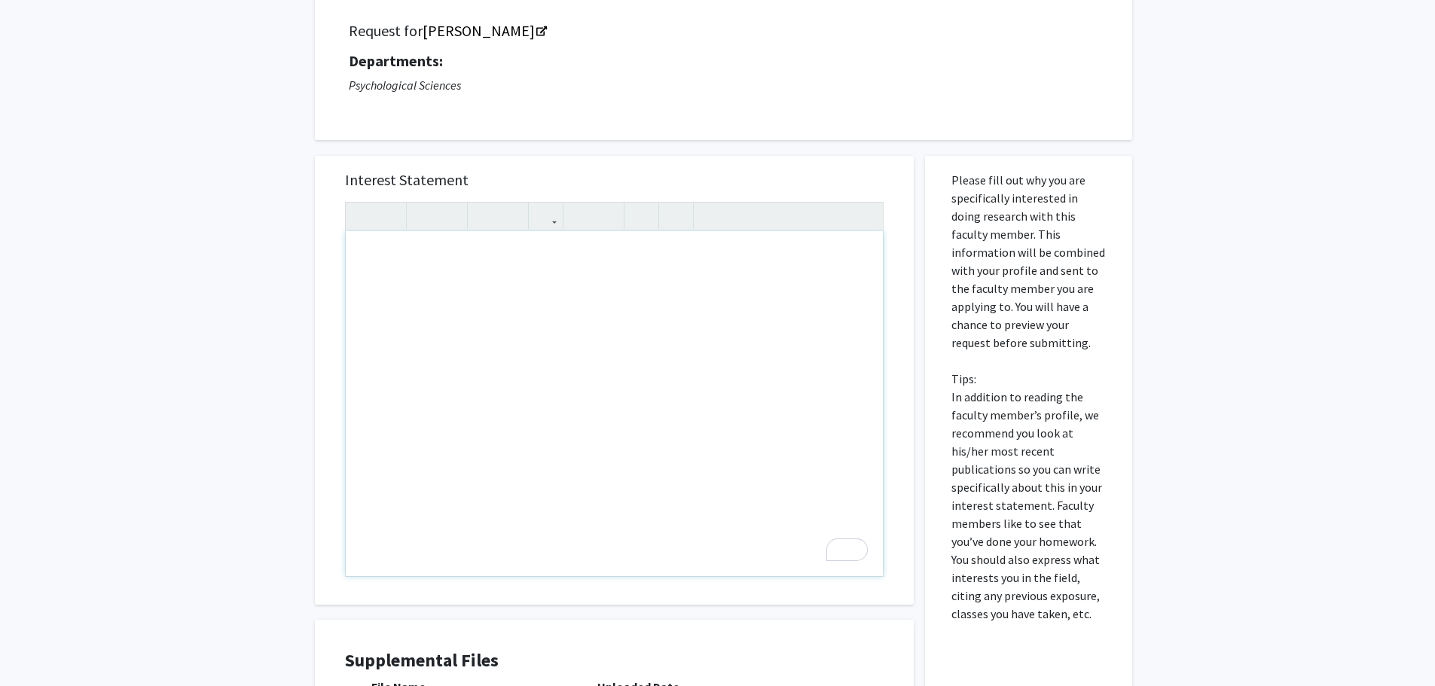
scroll to position [96, 0]
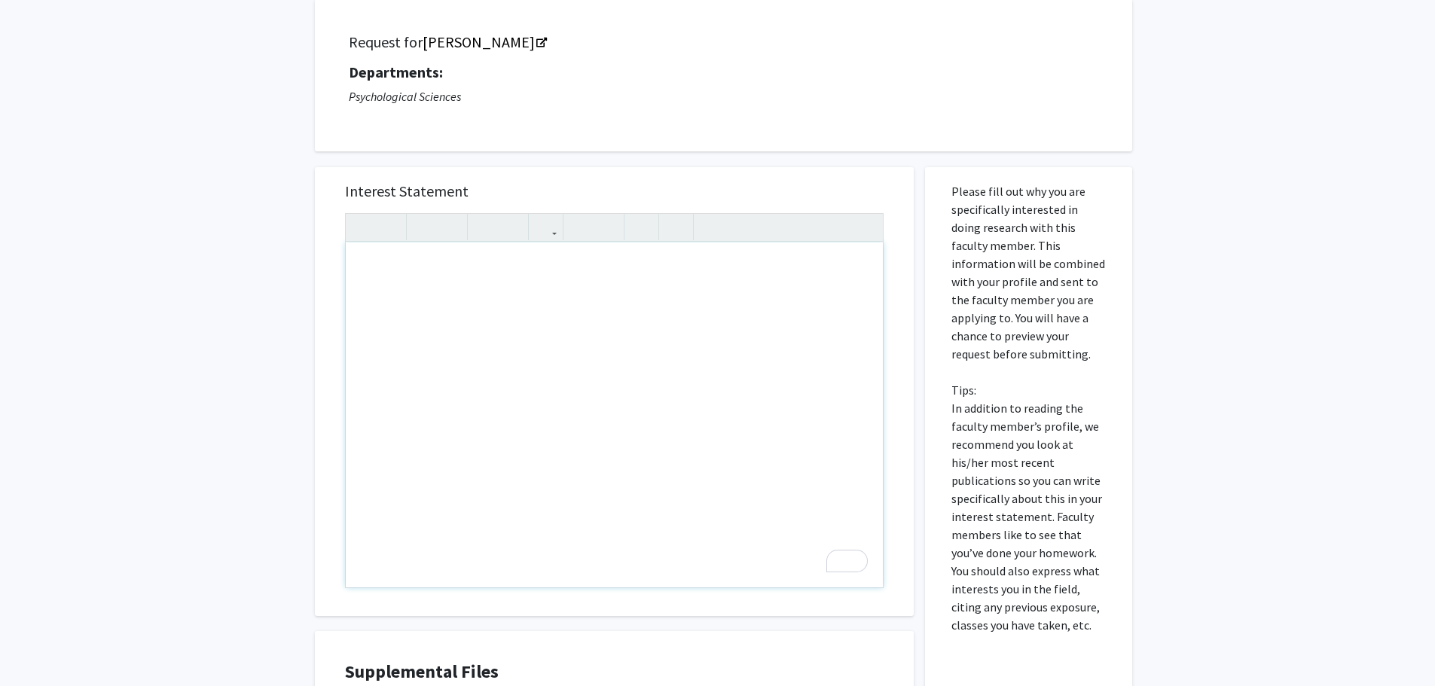
click at [454, 301] on div "To enrich screen reader interactions, please activate Accessibility in Grammarl…" at bounding box center [614, 415] width 537 height 345
click at [426, 319] on div "Dr.Kalton," at bounding box center [614, 415] width 537 height 345
click at [518, 304] on p "I am in your Psych 1030" at bounding box center [614, 297] width 507 height 18
type textarea "<p>Dr.Kalton,</p><p>I am in your Psych 1030 course.</p><p>-Ed</p>"
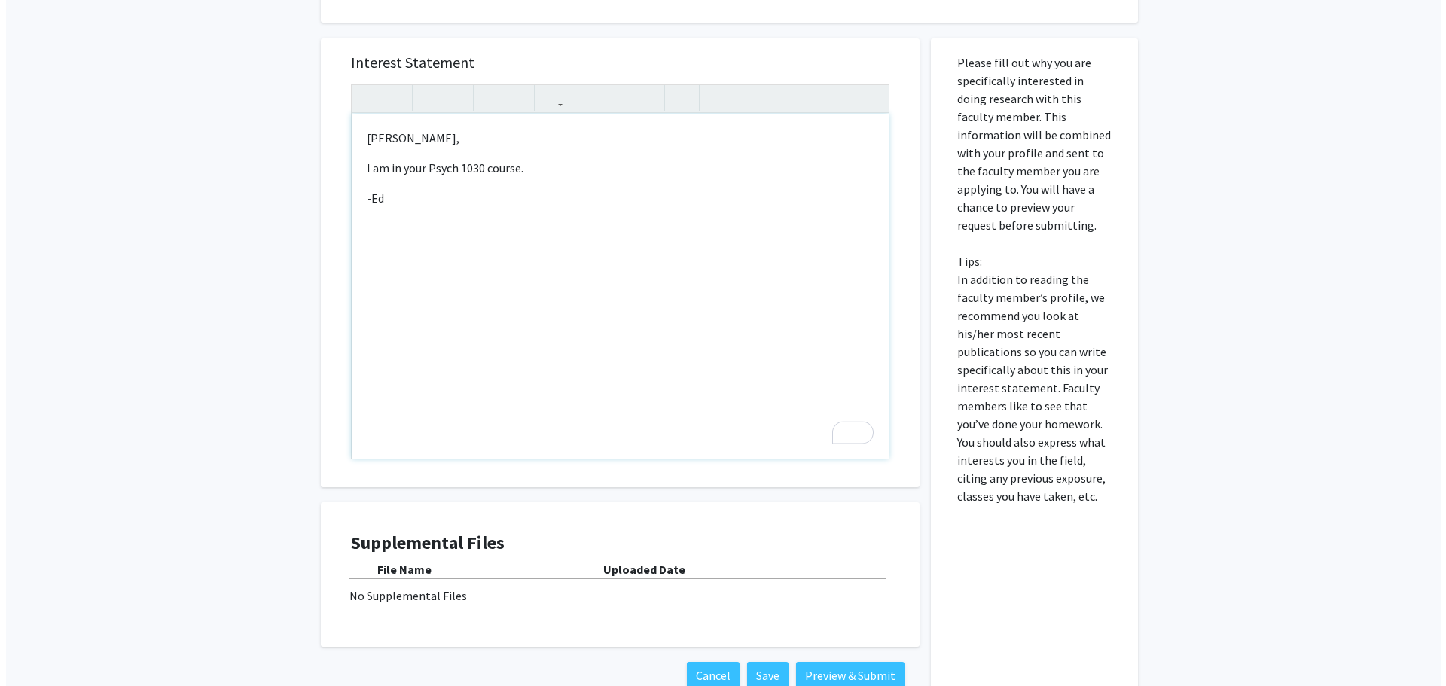
scroll to position [322, 0]
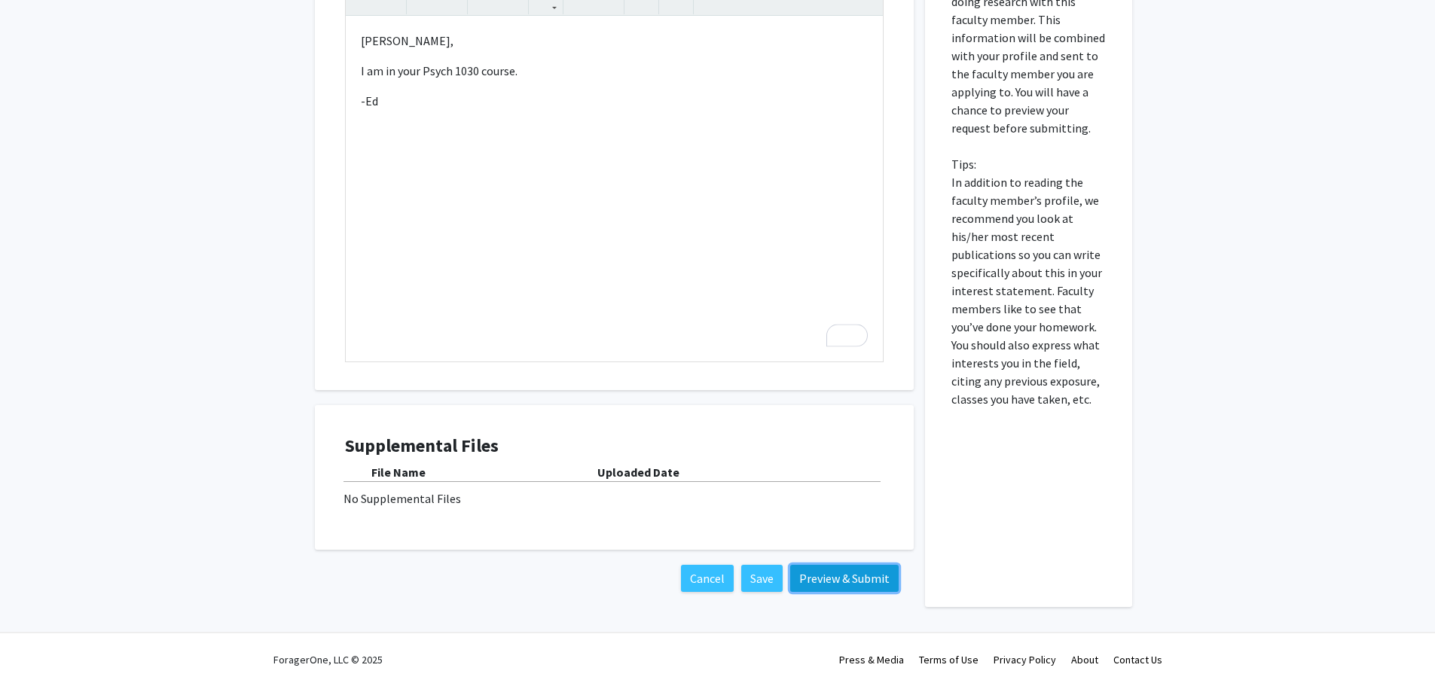
click at [845, 582] on button "Preview & Submit" at bounding box center [844, 578] width 108 height 27
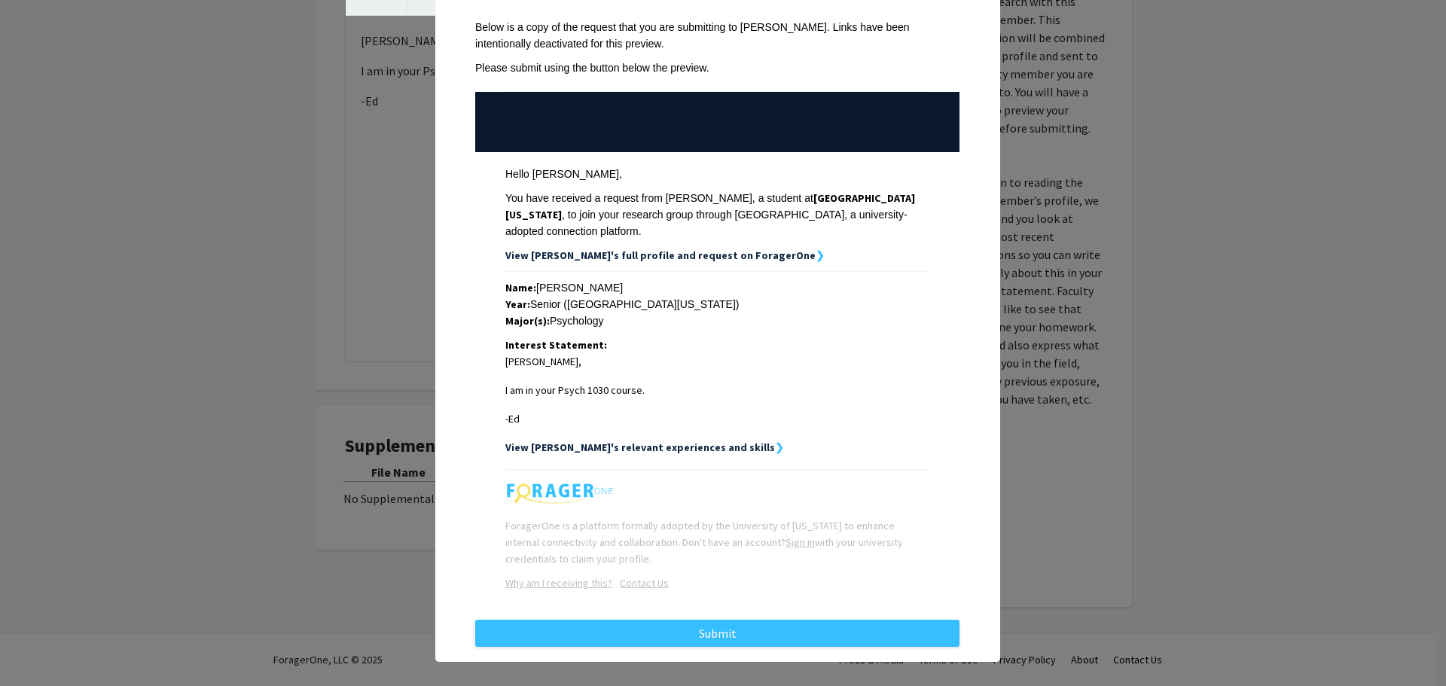
scroll to position [87, 0]
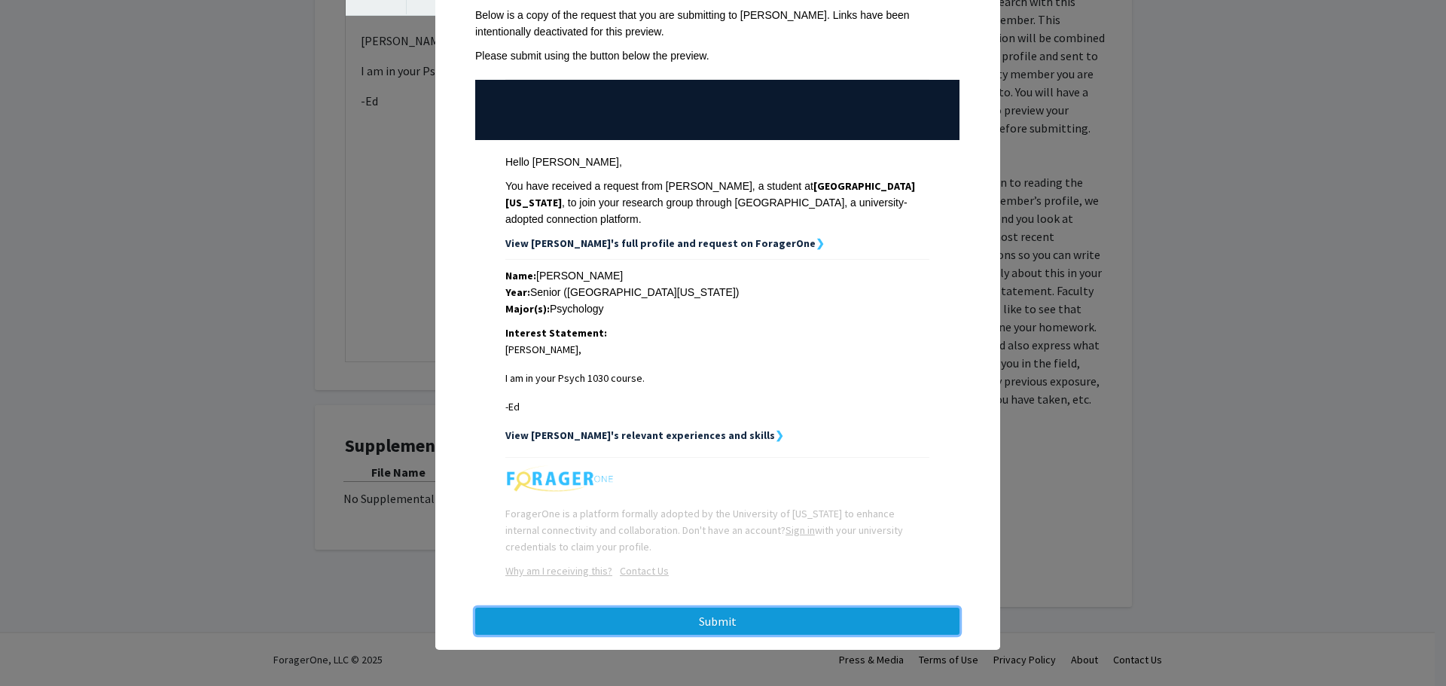
click at [748, 624] on button "Submit" at bounding box center [717, 621] width 484 height 27
